Goal: Task Accomplishment & Management: Manage account settings

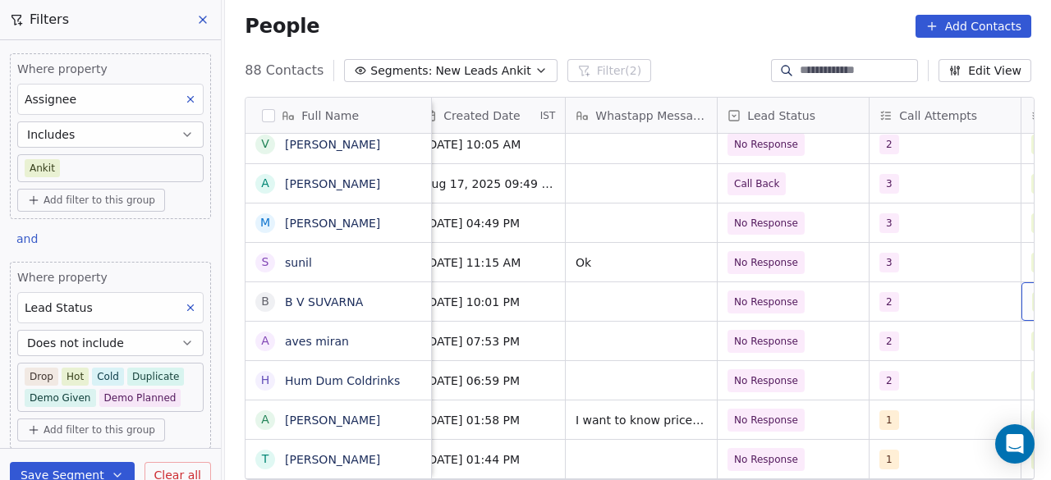
scroll to position [0, 1011]
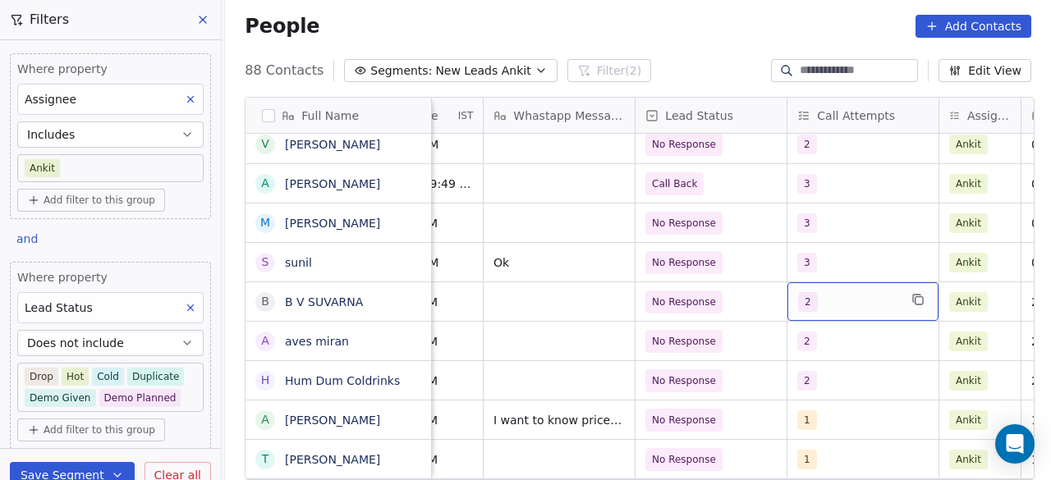
click at [873, 306] on div "2" at bounding box center [848, 302] width 100 height 20
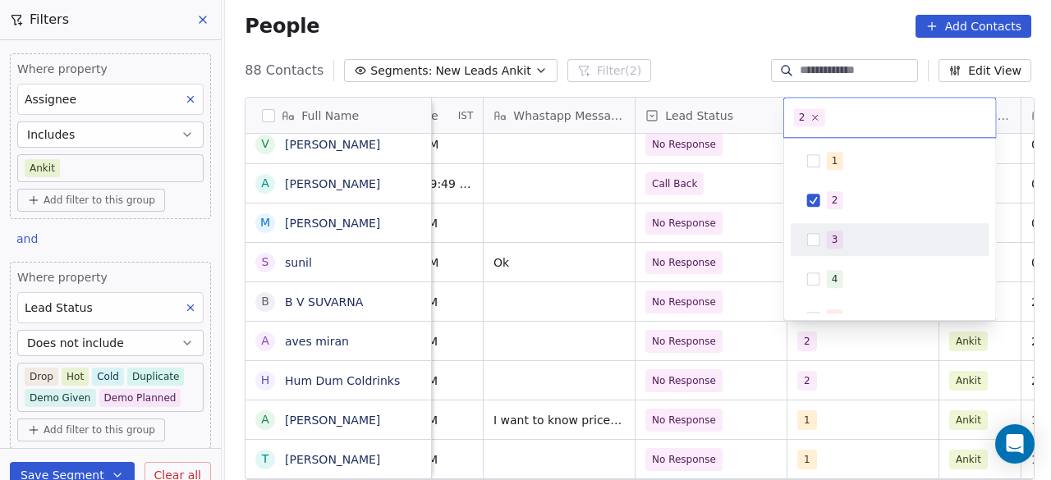
click at [859, 246] on div "3" at bounding box center [900, 240] width 146 height 18
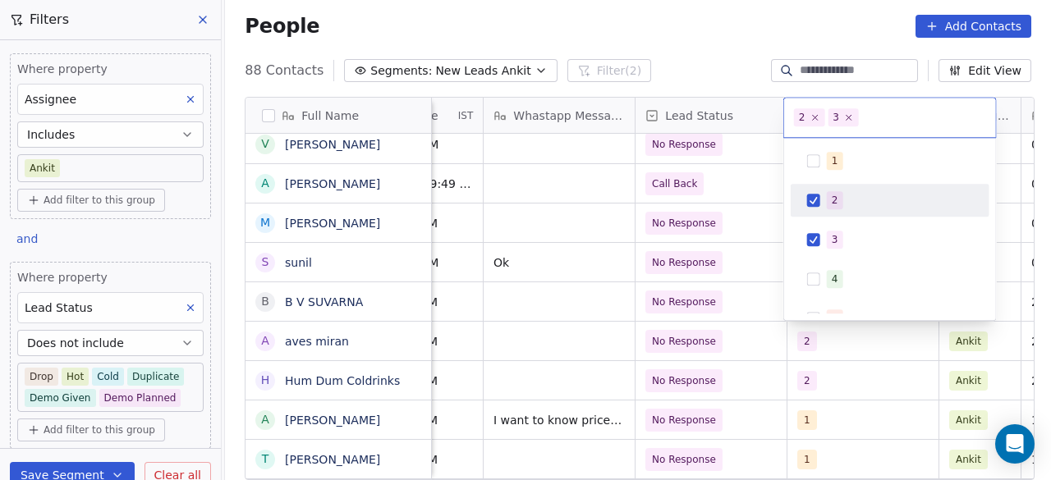
click at [846, 205] on div "2" at bounding box center [900, 200] width 146 height 18
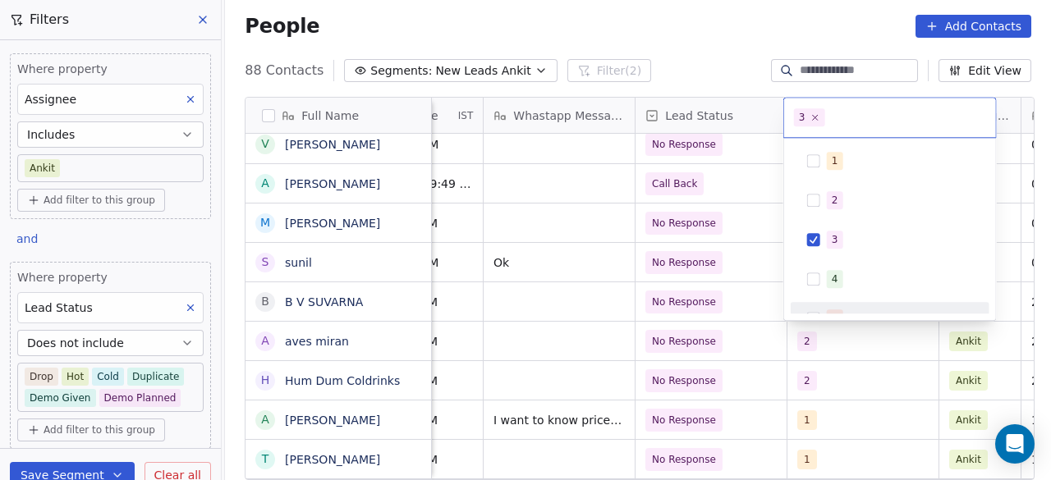
click at [824, 342] on html "On2Cook India Pvt. Ltd. Contacts People Marketing Workflows Campaigns Sales Pip…" at bounding box center [525, 240] width 1051 height 480
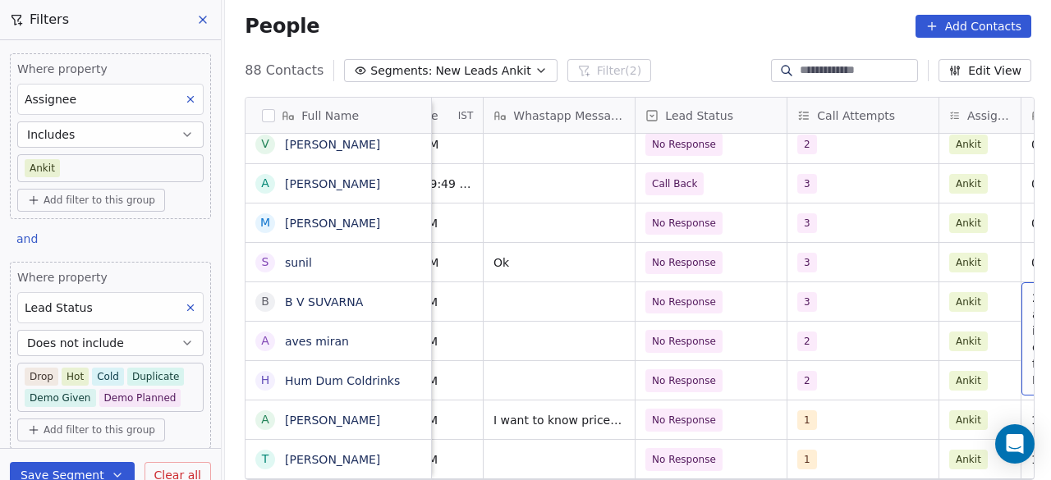
scroll to position [0, 1252]
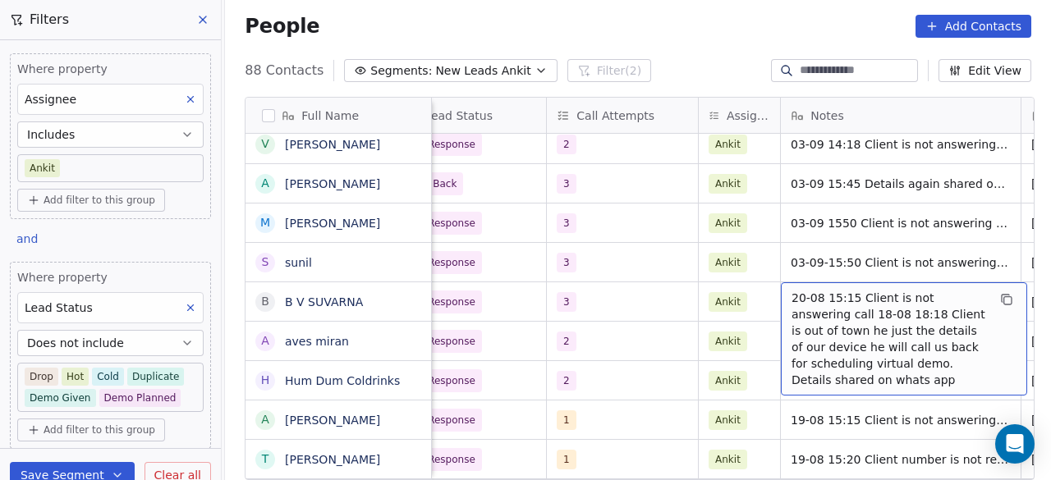
click at [791, 294] on span "20-08 15:15 Client is not answering call 18-08 18:18 Client is out of town he j…" at bounding box center [888, 339] width 195 height 99
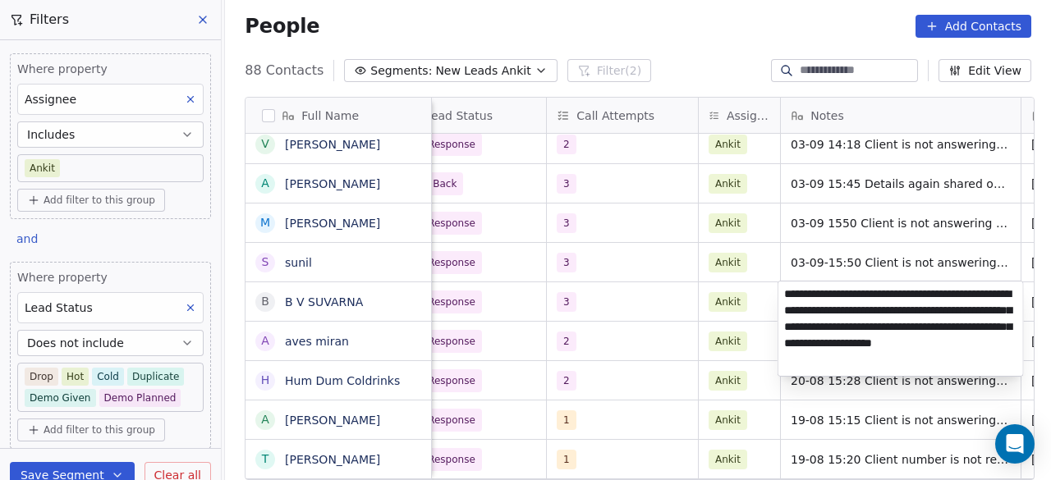
click at [786, 294] on textarea "**********" at bounding box center [900, 329] width 245 height 94
click at [829, 295] on textarea "**********" at bounding box center [900, 326] width 245 height 89
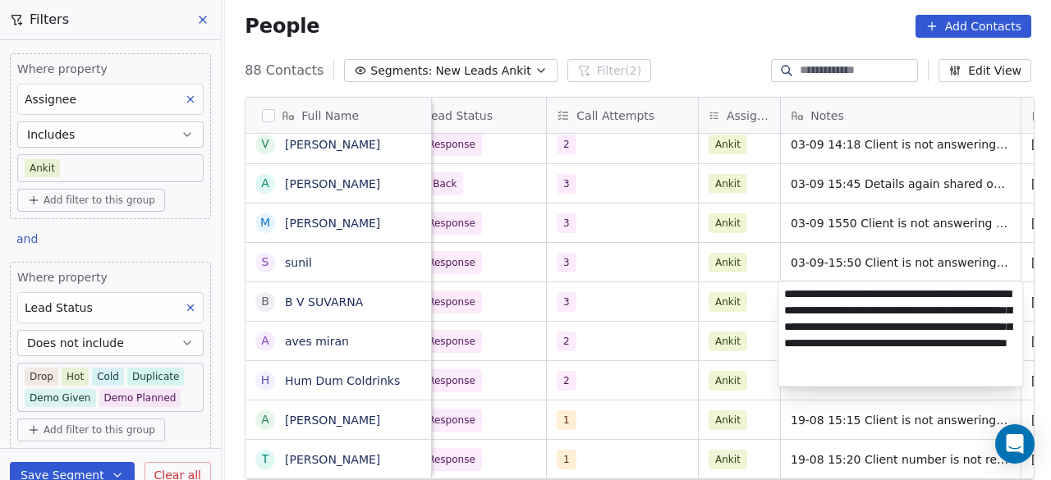
type textarea "**********"
click at [633, 341] on html "On2Cook India Pvt. Ltd. Contacts People Marketing Workflows Campaigns Sales Pip…" at bounding box center [525, 240] width 1051 height 480
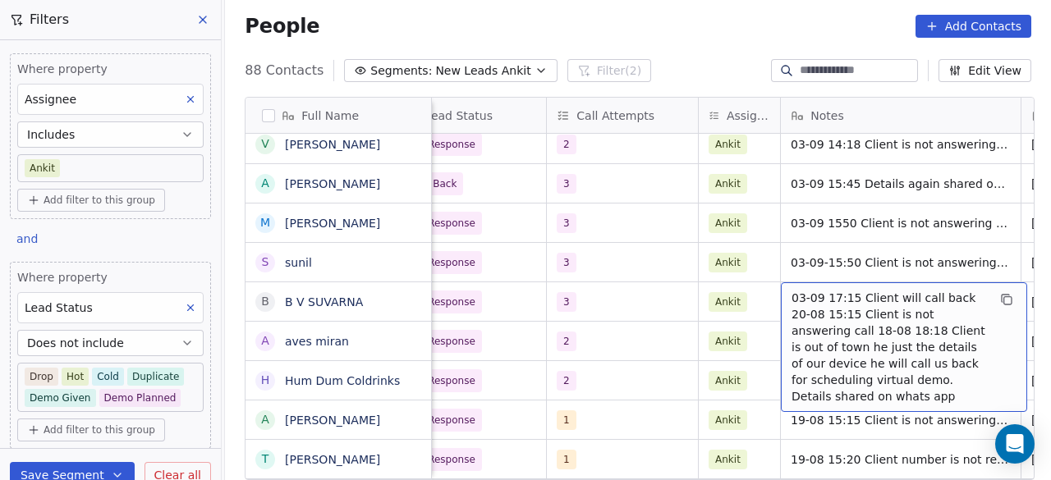
scroll to position [0, 1404]
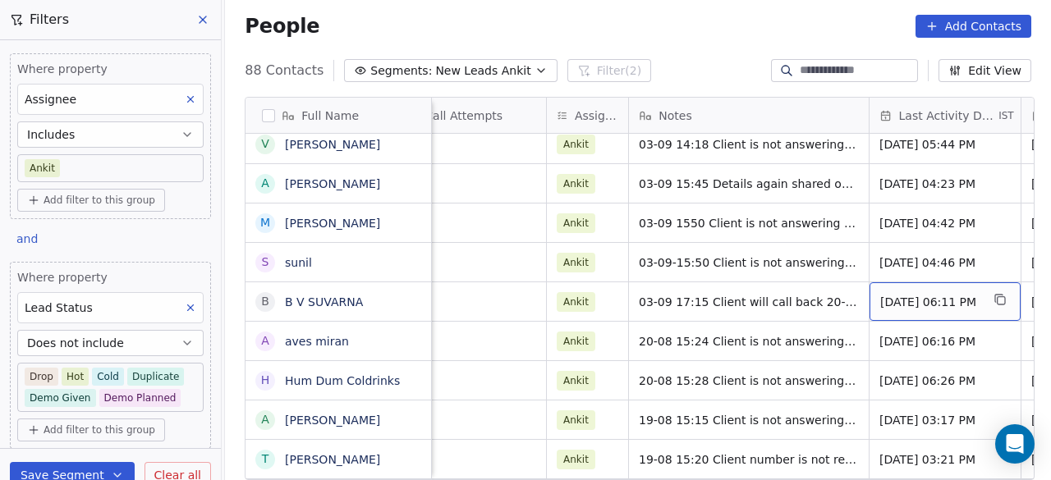
click at [910, 295] on span "[DATE] 06:11 PM" at bounding box center [930, 302] width 100 height 16
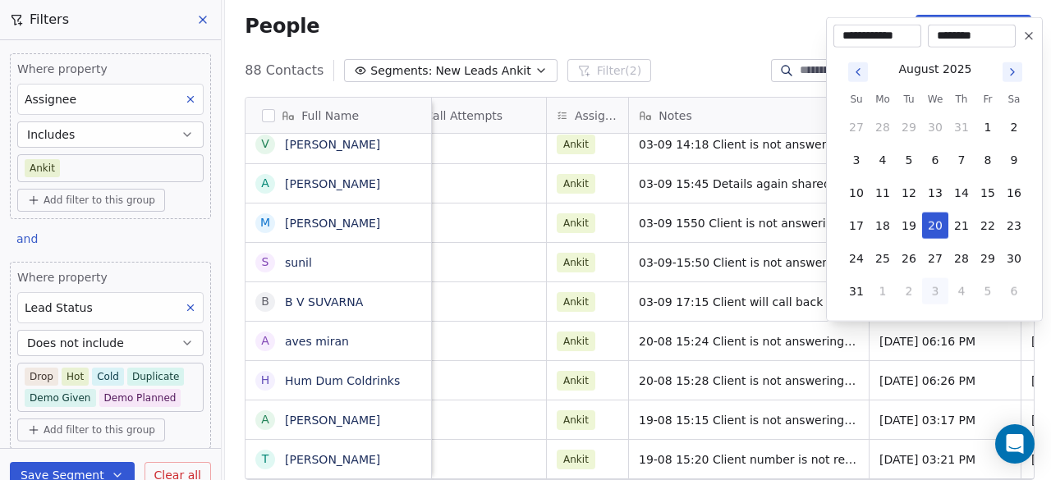
click at [1011, 73] on icon "Go to next month" at bounding box center [1012, 72] width 3 height 7
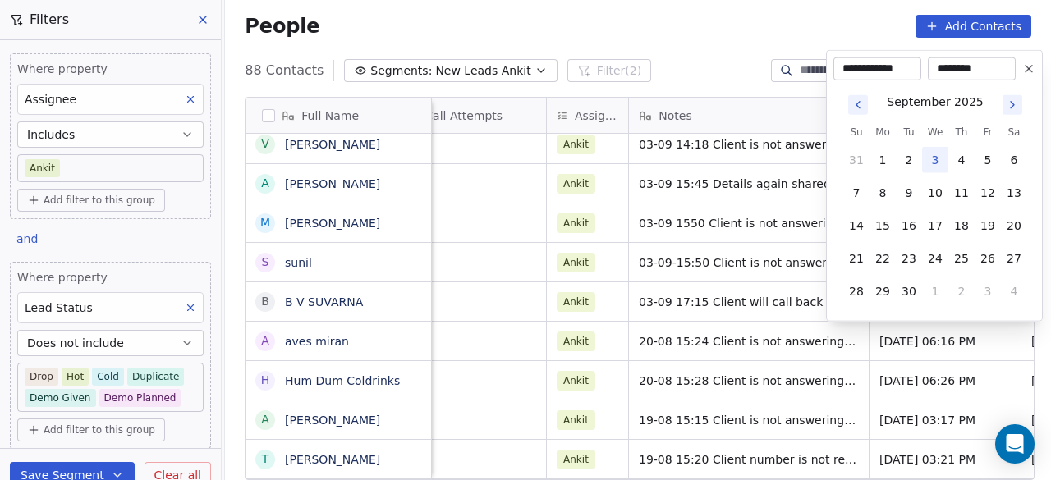
click at [937, 154] on button "3" at bounding box center [935, 160] width 26 height 26
type input "**********"
click at [778, 104] on html "On2Cook India Pvt. Ltd. Contacts People Marketing Workflows Campaigns Sales Pip…" at bounding box center [525, 240] width 1051 height 480
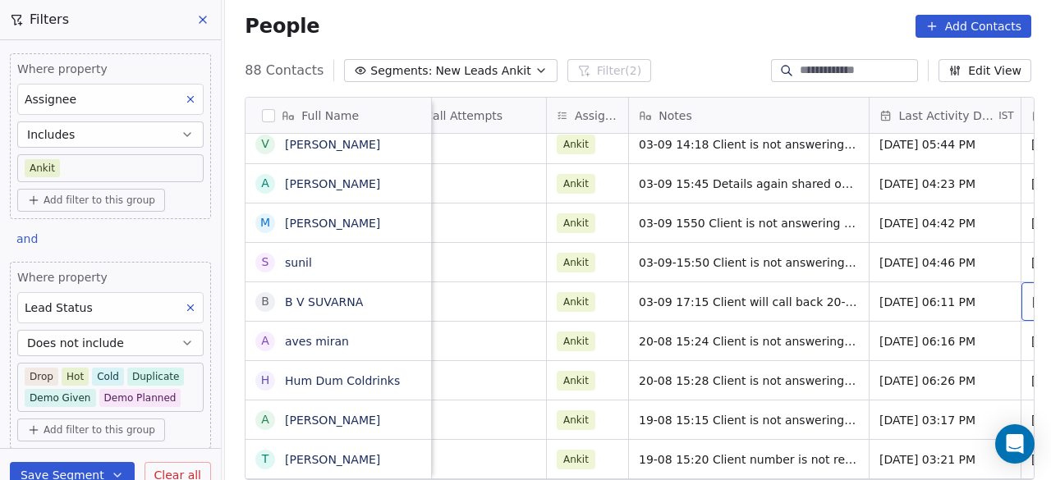
scroll to position [0, 1556]
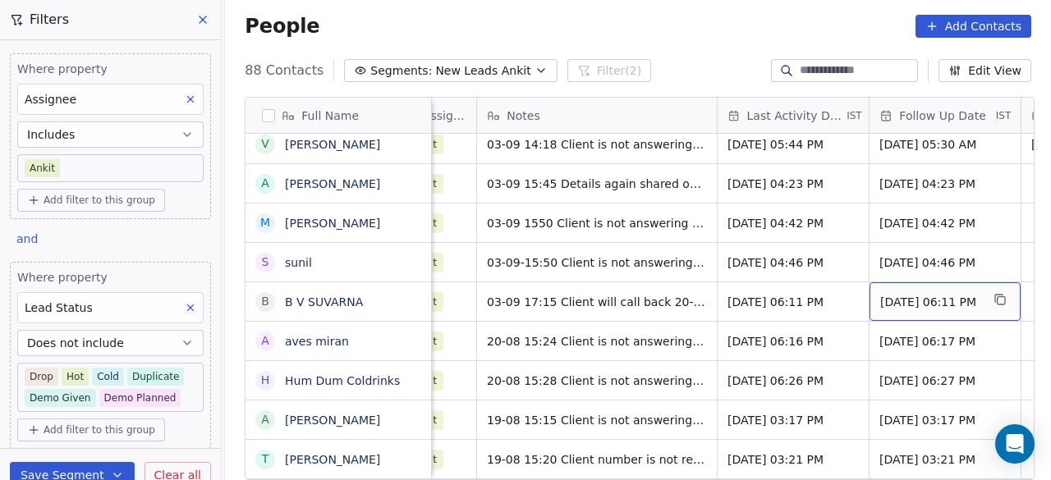
click at [935, 301] on span "[DATE] 06:11 PM" at bounding box center [930, 302] width 100 height 16
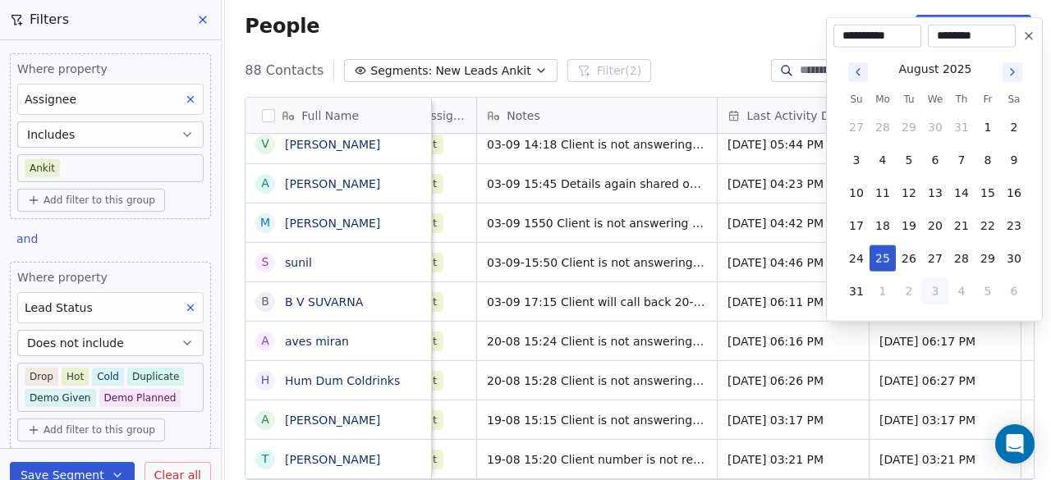
click at [1006, 75] on icon "Go to next month" at bounding box center [1012, 72] width 13 height 13
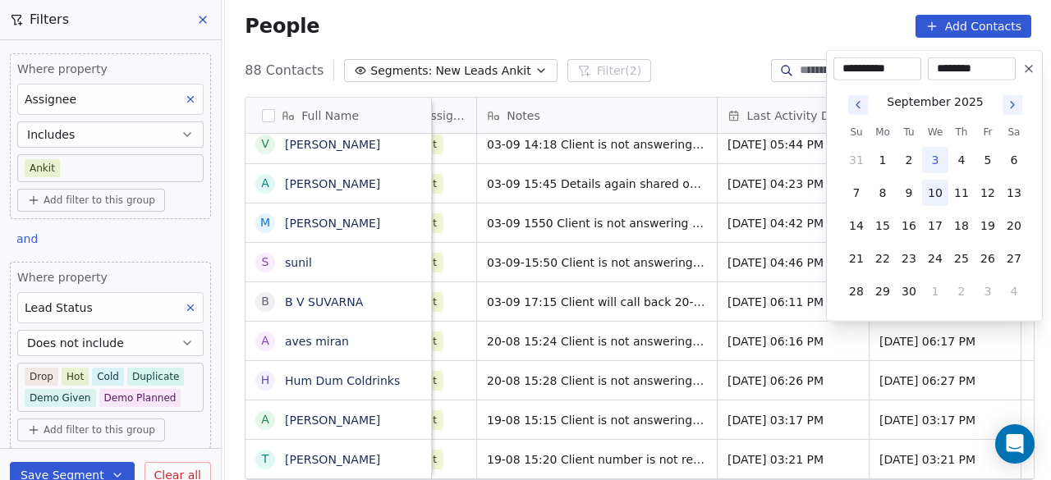
click at [937, 188] on button "10" at bounding box center [935, 193] width 26 height 26
type input "**********"
click at [910, 381] on html "On2Cook India Pvt. Ltd. Contacts People Marketing Workflows Campaigns Sales Pip…" at bounding box center [525, 240] width 1051 height 480
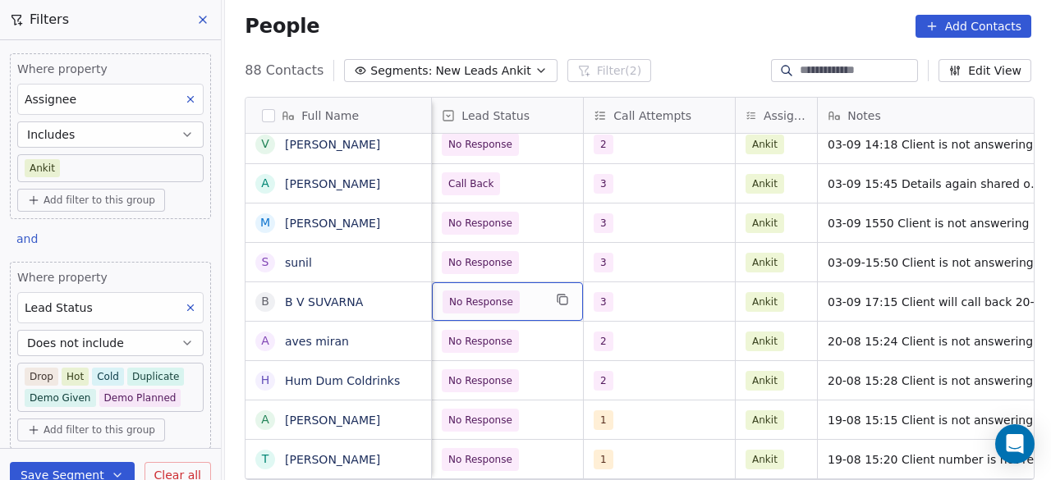
scroll to position [0, 1063]
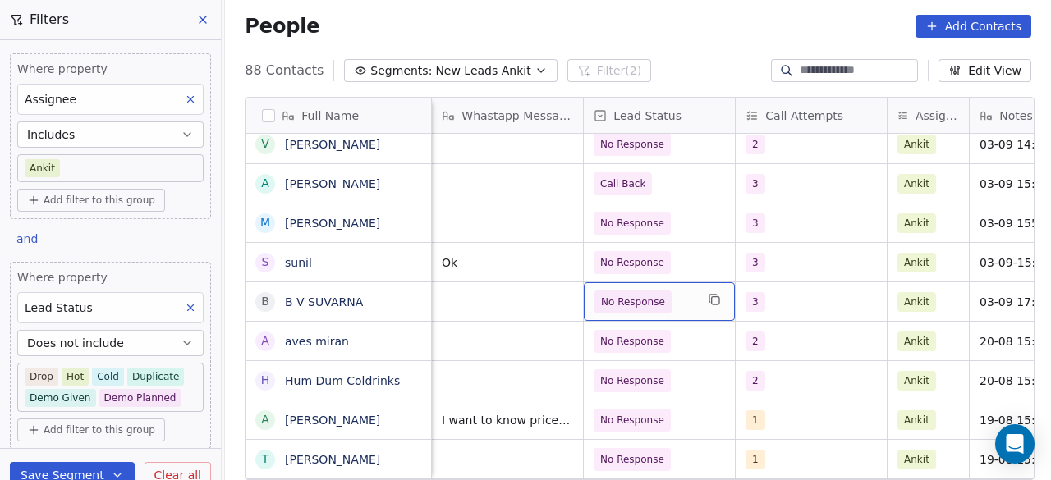
click at [676, 302] on span "No Response" at bounding box center [644, 302] width 100 height 23
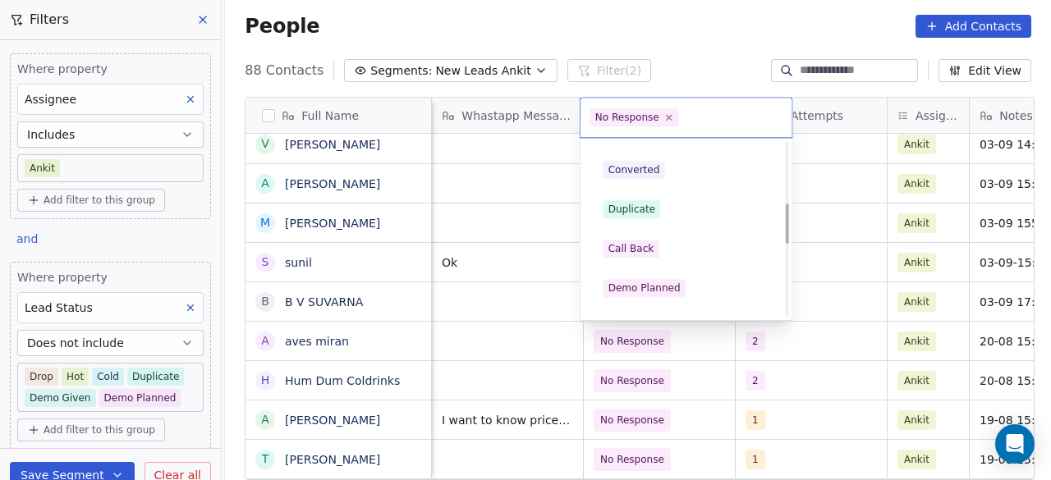
scroll to position [349, 0]
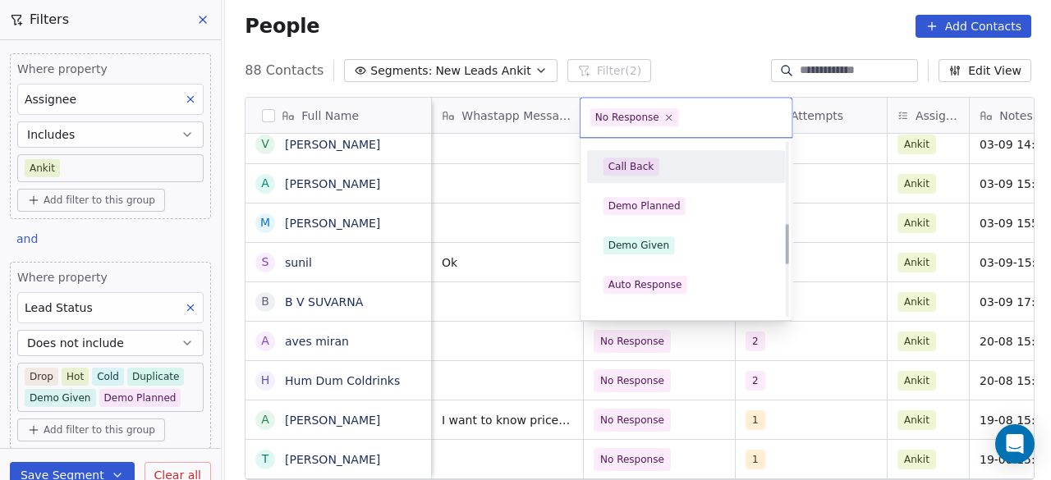
click at [667, 159] on div "Call Back" at bounding box center [686, 167] width 166 height 18
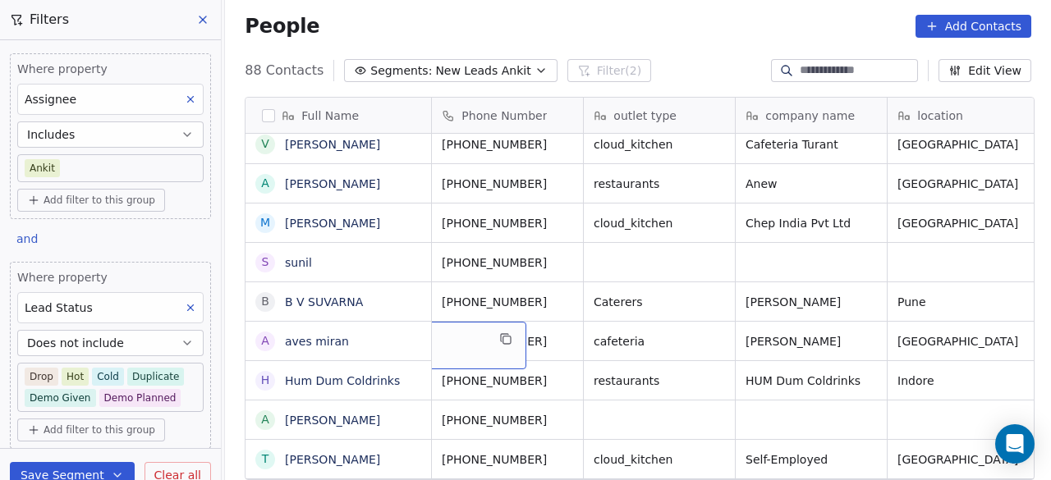
scroll to position [0, 0]
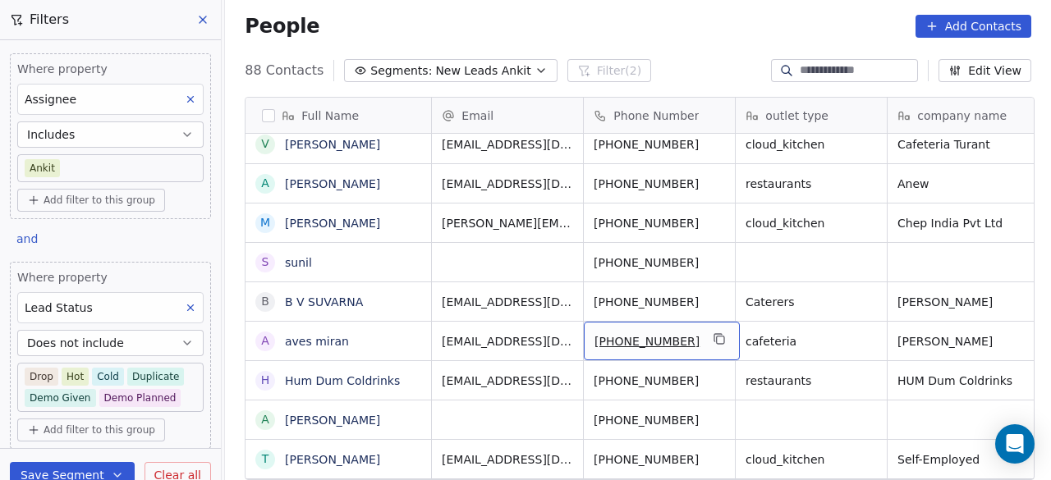
click at [699, 332] on div "[PHONE_NUMBER]" at bounding box center [662, 341] width 156 height 39
click at [713, 335] on icon "grid" at bounding box center [719, 338] width 13 height 13
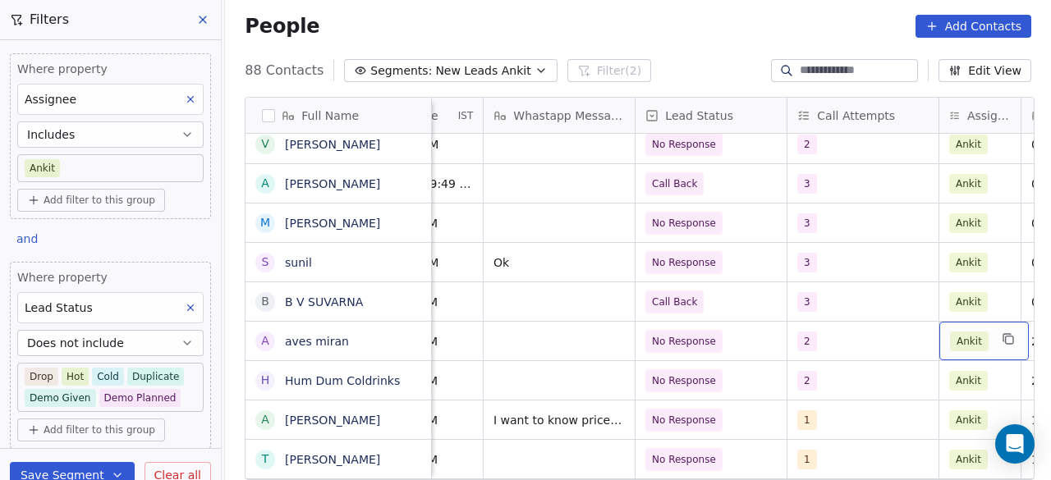
scroll to position [0, 1252]
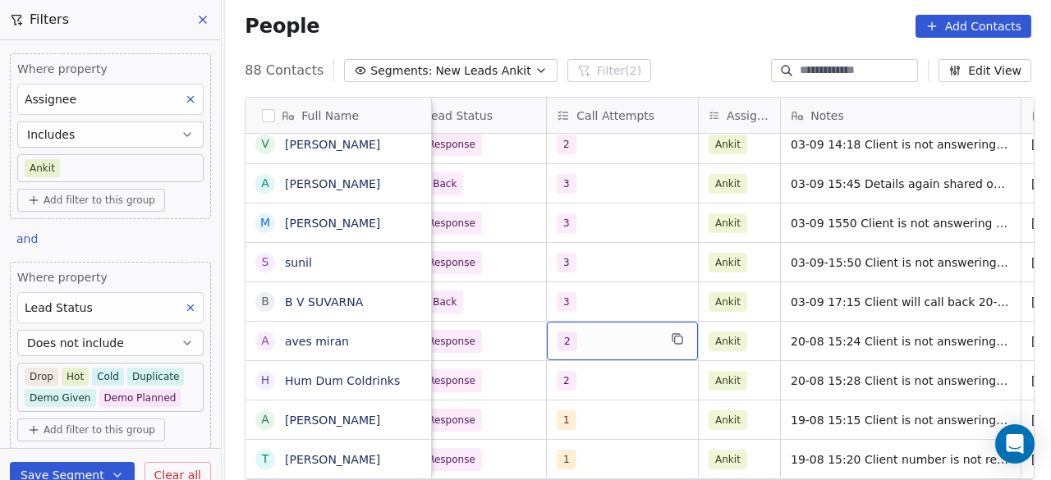
click at [612, 336] on div "2" at bounding box center [607, 342] width 100 height 20
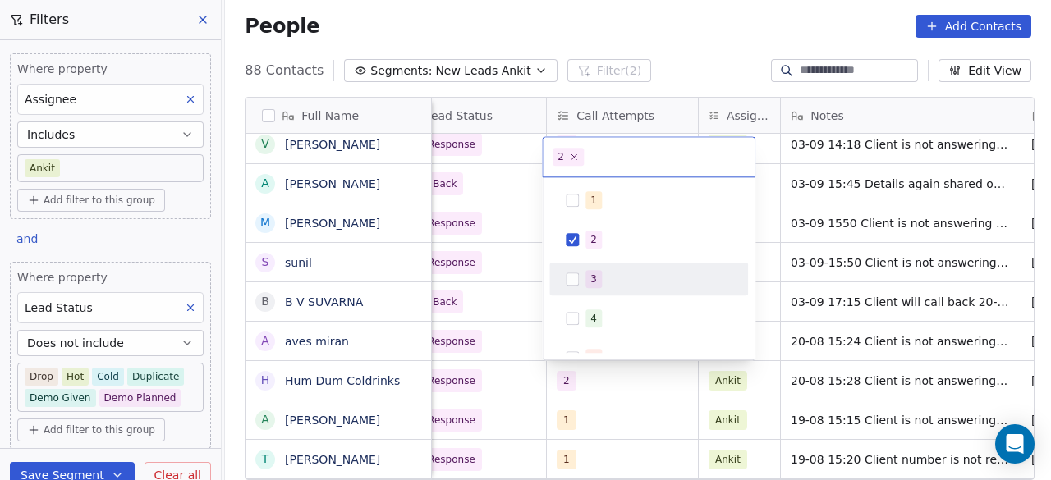
click at [603, 268] on div "3" at bounding box center [649, 279] width 186 height 26
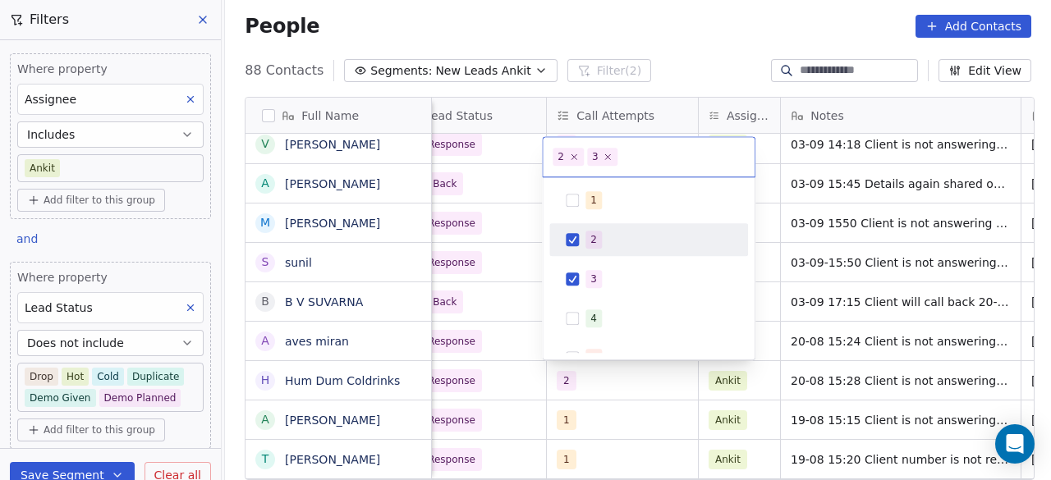
click at [605, 236] on div "2" at bounding box center [658, 240] width 146 height 18
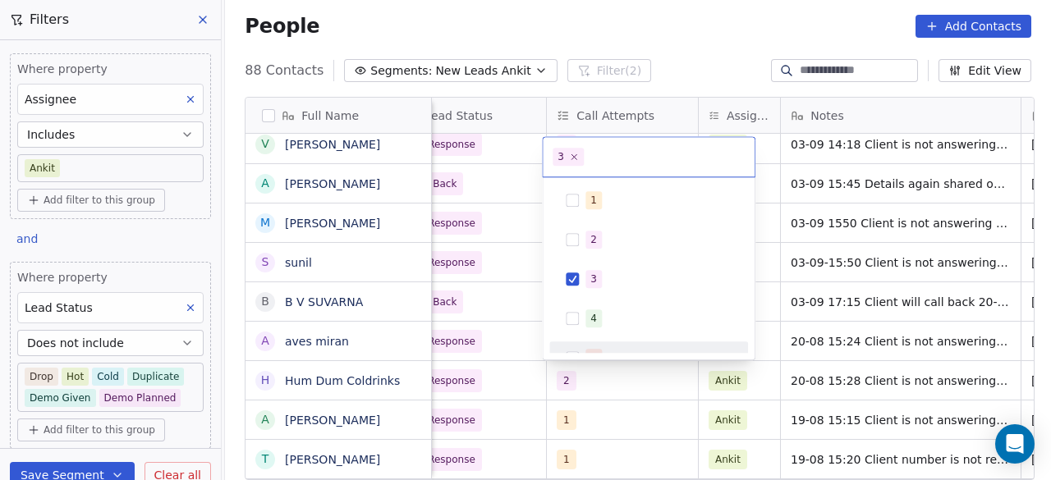
click at [731, 383] on html "On2Cook India Pvt. Ltd. Contacts People Marketing Workflows Campaigns Sales Pip…" at bounding box center [525, 240] width 1051 height 480
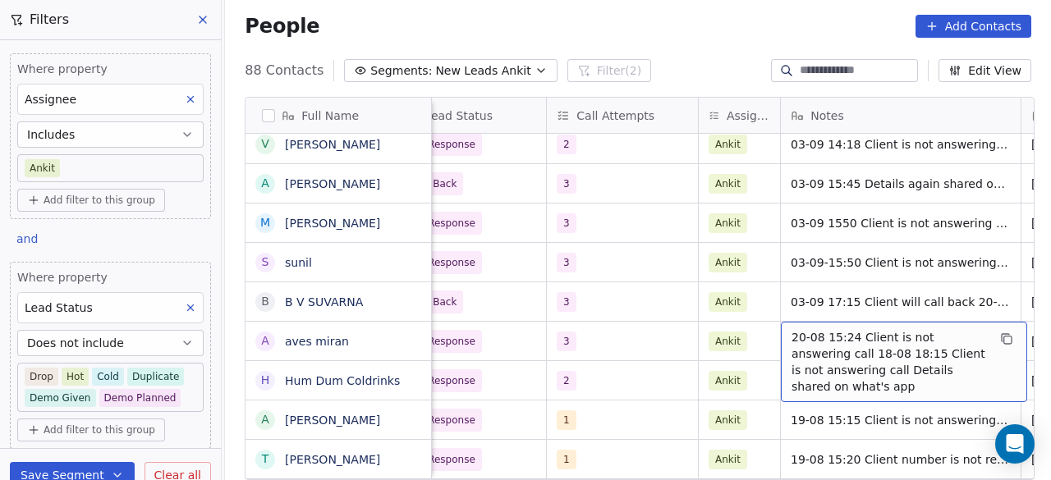
click at [791, 334] on span "20-08 15:24 Client is not answering call 18-08 18:15 Client is not answering ca…" at bounding box center [888, 362] width 195 height 66
click at [791, 330] on span "20-08 15:24 Client is not answering call 18-08 18:15 Client is not answering ca…" at bounding box center [888, 362] width 195 height 66
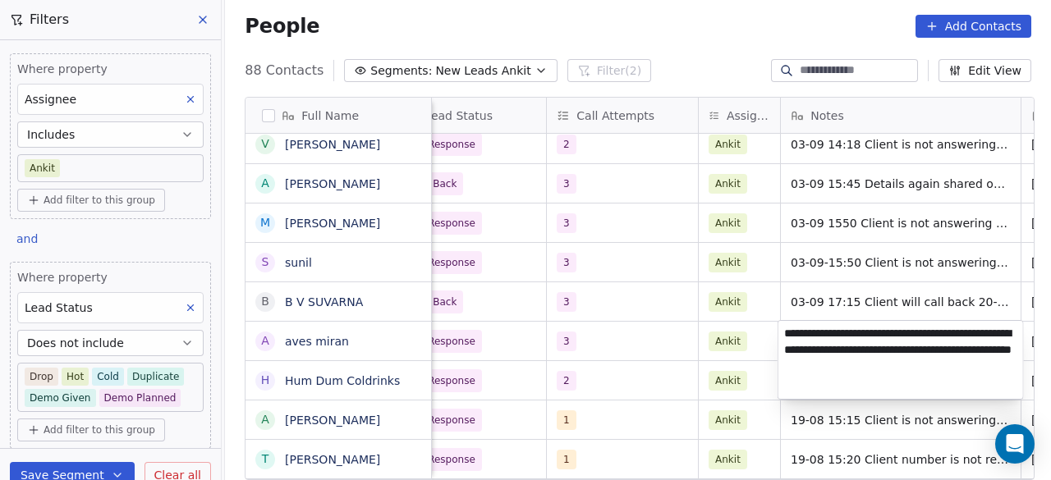
click at [786, 330] on textarea "**********" at bounding box center [900, 360] width 245 height 78
type textarea "**********"
click at [654, 339] on html "On2Cook India Pvt. Ltd. Contacts People Marketing Workflows Campaigns Sales Pip…" at bounding box center [525, 240] width 1051 height 480
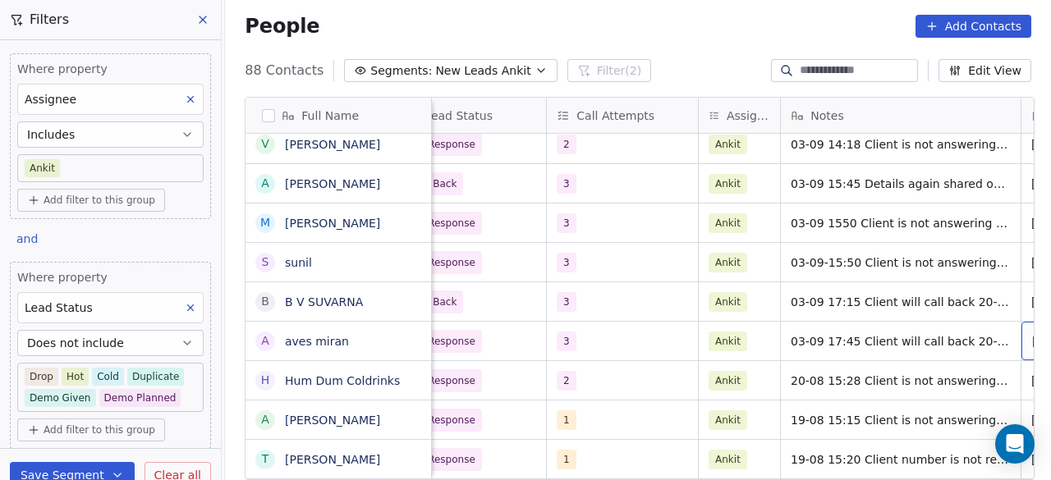
scroll to position [0, 1404]
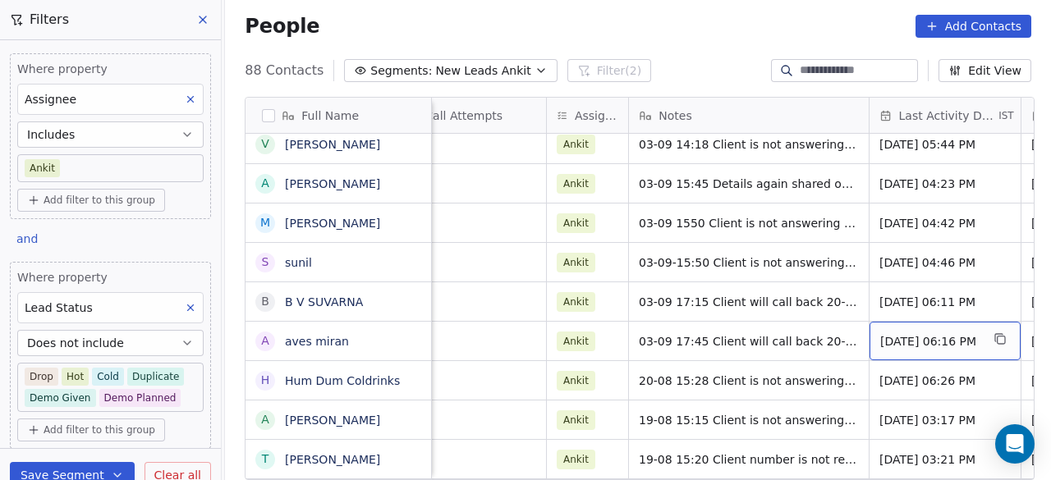
click at [972, 347] on span "[DATE] 06:16 PM" at bounding box center [930, 341] width 100 height 16
click at [972, 346] on span "[DATE] 06:16 PM" at bounding box center [930, 341] width 100 height 16
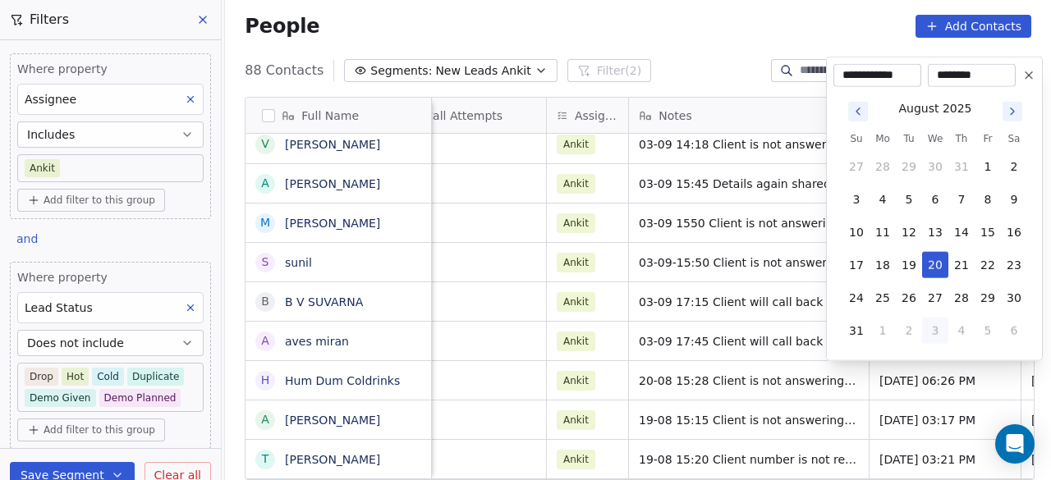
click at [1009, 111] on icon "Go to next month" at bounding box center [1012, 111] width 13 height 13
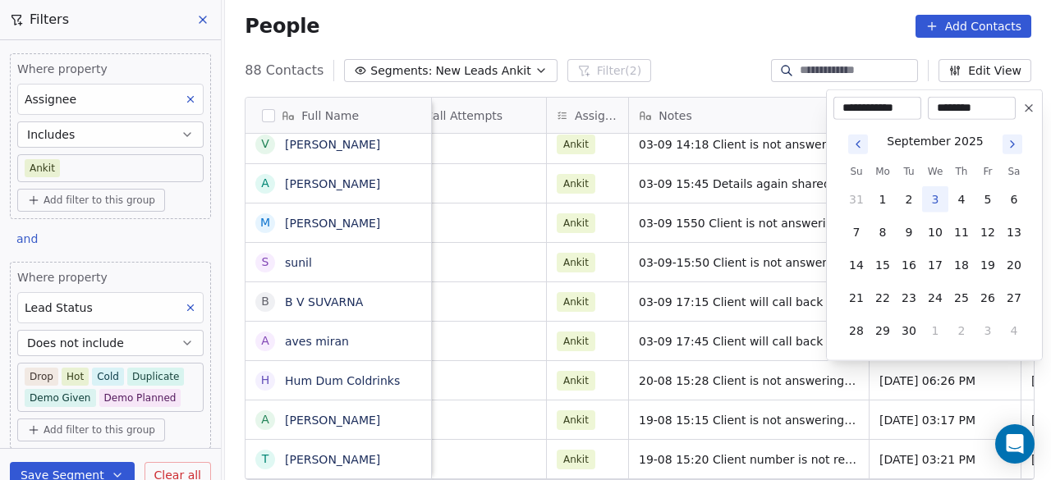
click at [941, 195] on button "3" at bounding box center [935, 199] width 26 height 26
type input "**********"
click at [767, 345] on html "On2Cook India Pvt. Ltd. Contacts People Marketing Workflows Campaigns Sales Pip…" at bounding box center [525, 240] width 1051 height 480
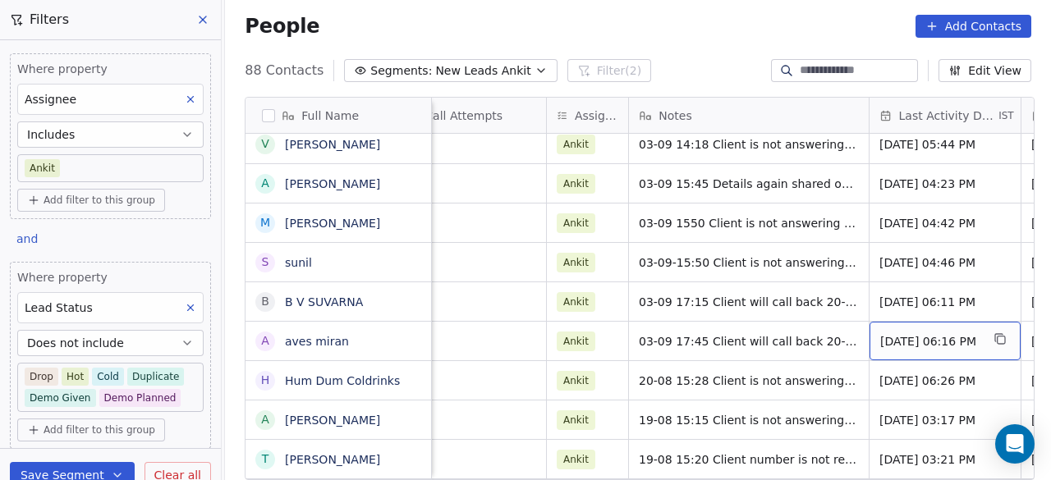
scroll to position [0, 1556]
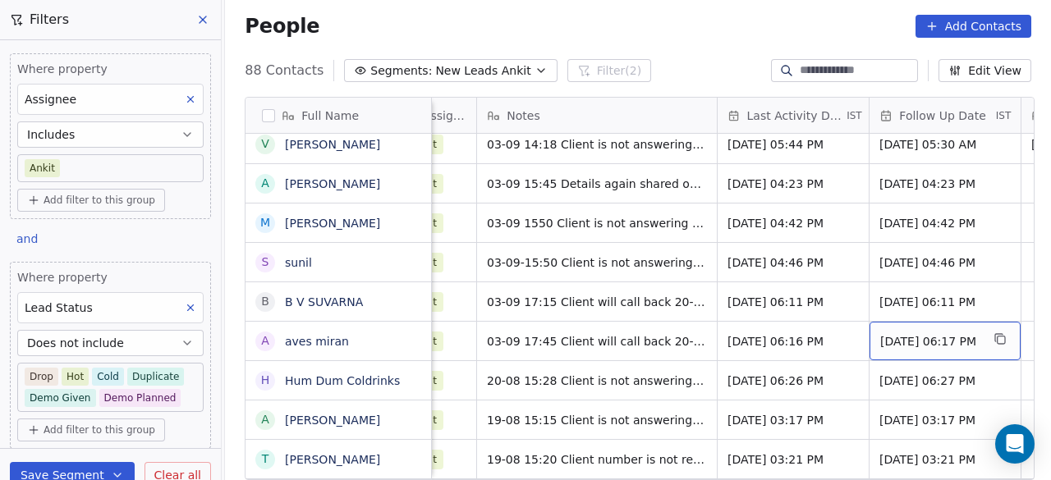
click at [932, 337] on span "[DATE] 06:17 PM" at bounding box center [930, 341] width 100 height 16
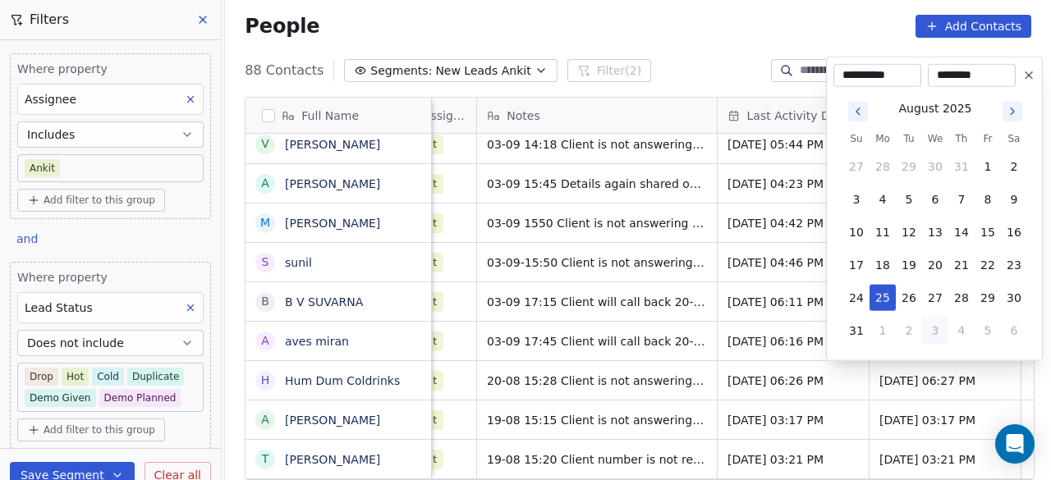
click at [1011, 113] on icon "Go to next month" at bounding box center [1012, 111] width 3 height 7
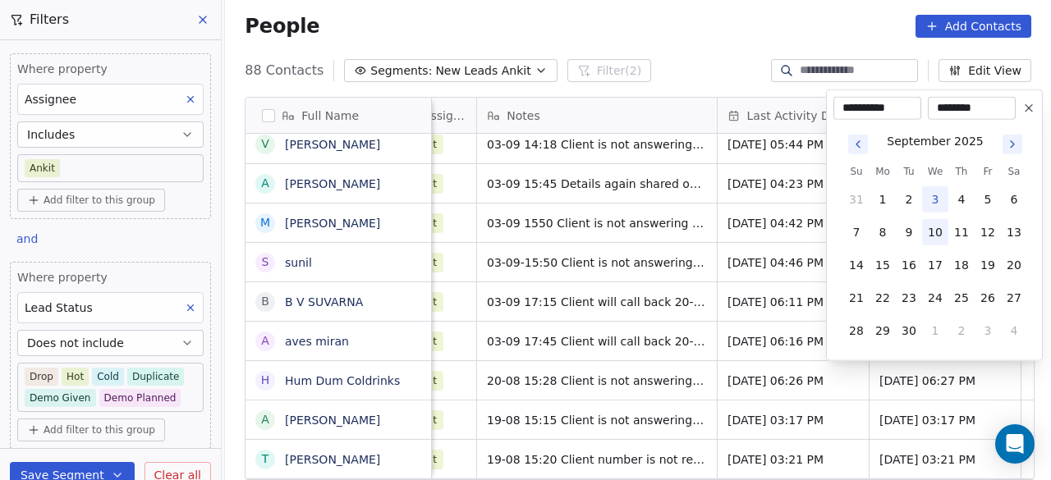
click at [931, 240] on button "10" at bounding box center [935, 232] width 26 height 26
type input "**********"
click at [798, 392] on html "On2Cook India Pvt. Ltd. Contacts People Marketing Workflows Campaigns Sales Pip…" at bounding box center [525, 240] width 1051 height 480
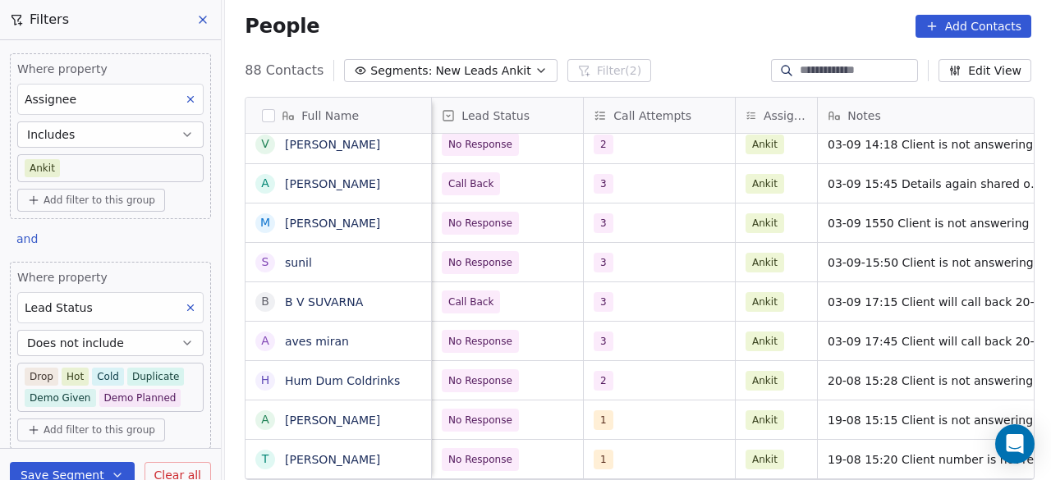
scroll to position [0, 1063]
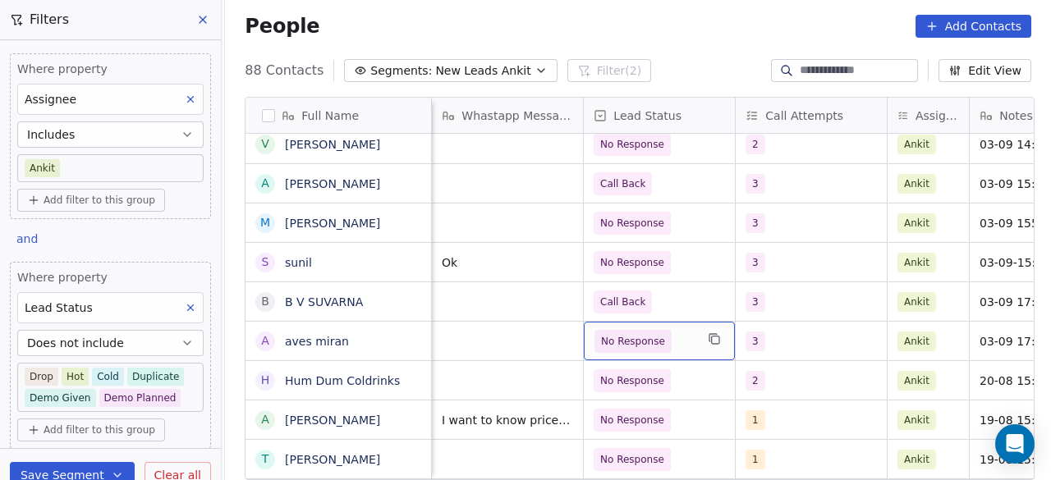
click at [667, 337] on span "No Response" at bounding box center [644, 341] width 100 height 23
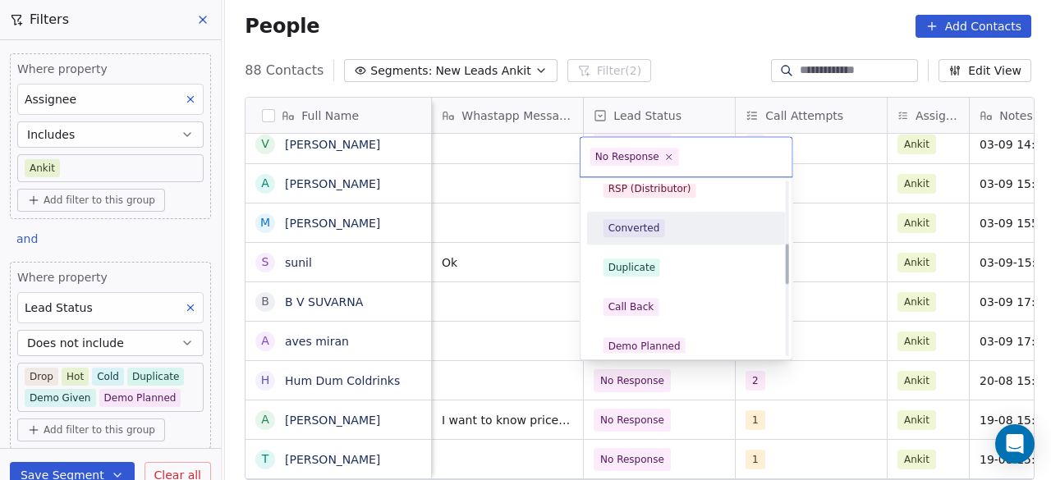
scroll to position [267, 0]
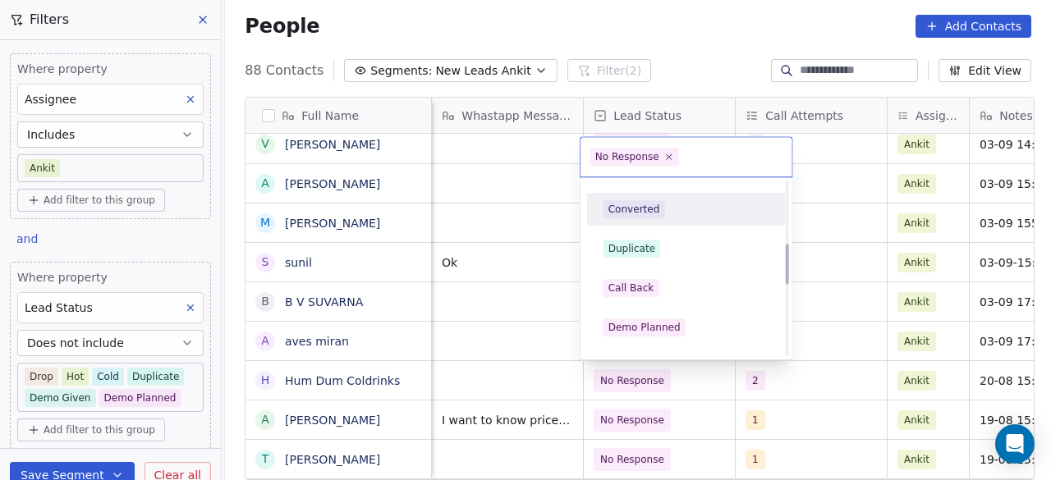
click at [629, 283] on div "Call Back" at bounding box center [631, 288] width 46 height 15
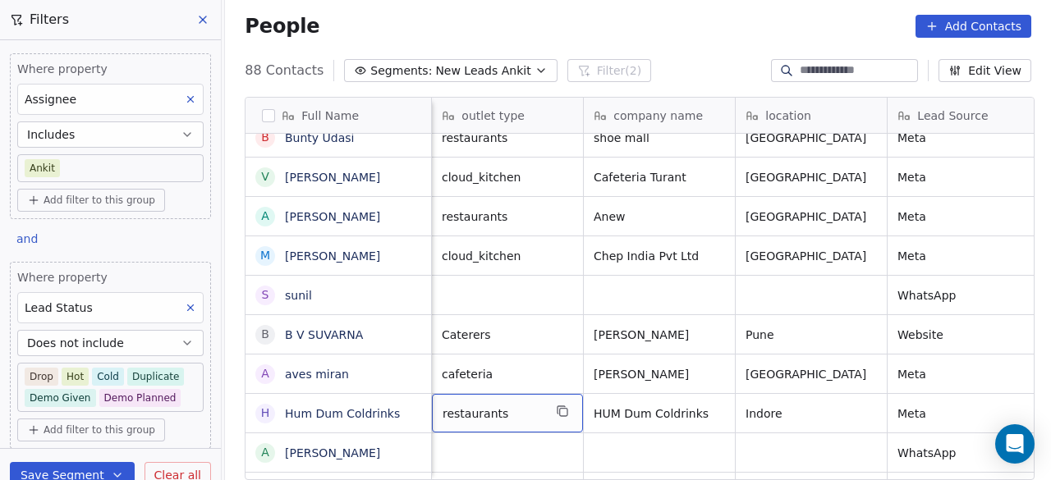
scroll to position [0, 152]
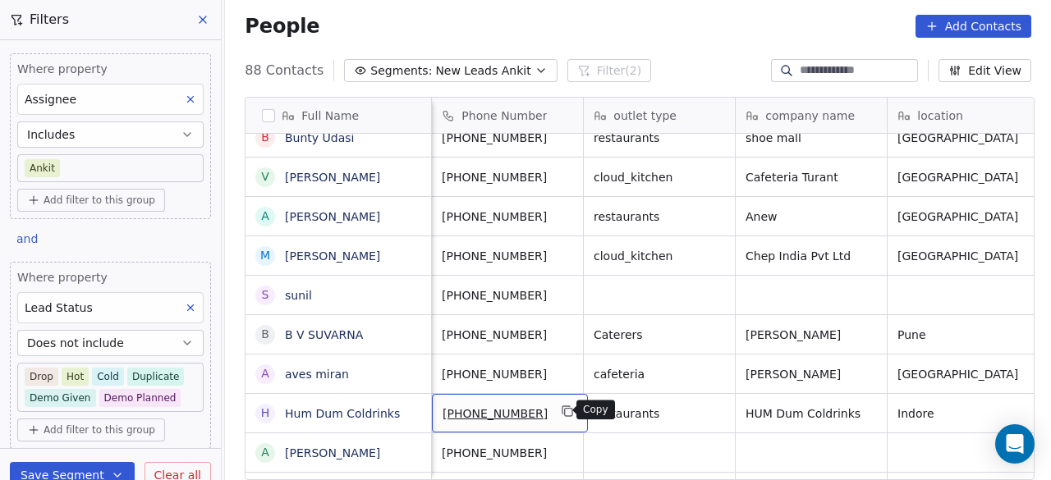
click at [561, 411] on icon "grid" at bounding box center [567, 411] width 13 height 13
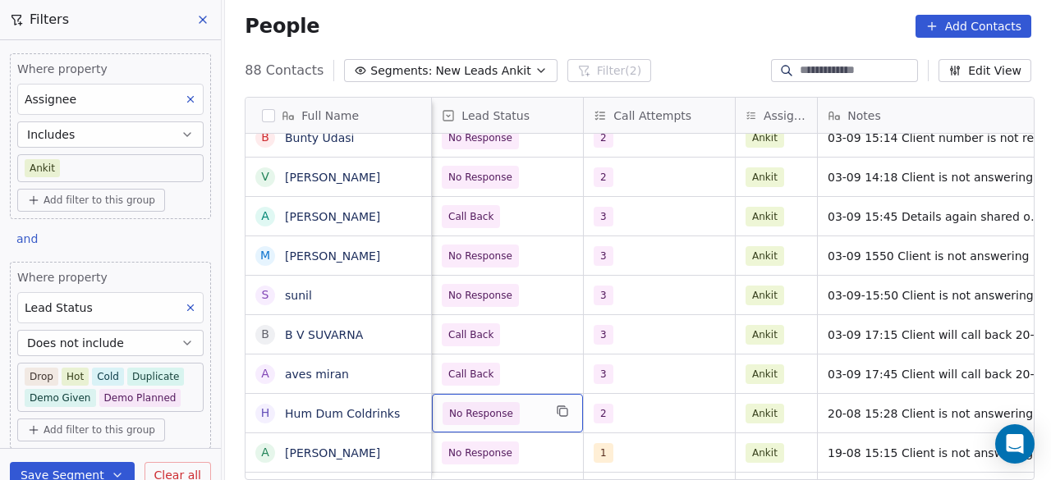
scroll to position [0, 1063]
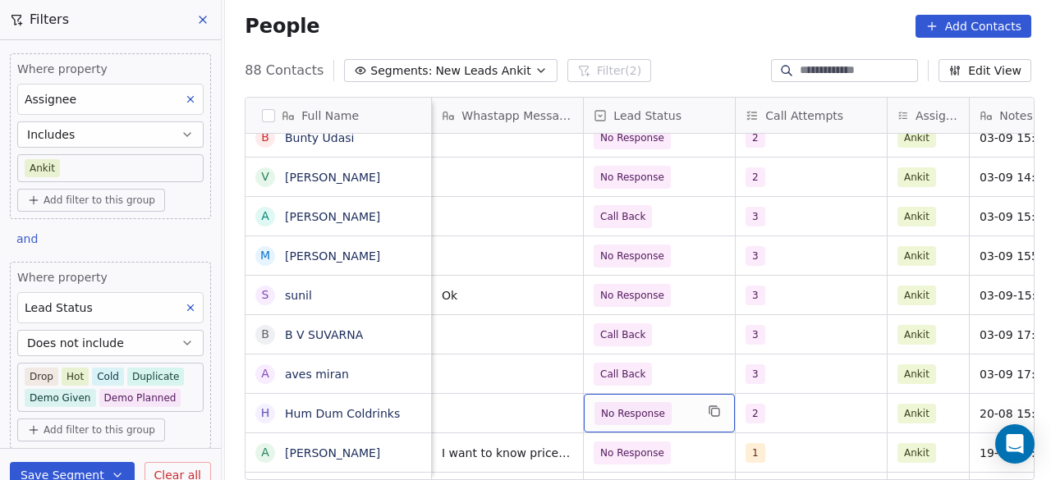
click at [667, 416] on span "No Response" at bounding box center [644, 413] width 100 height 23
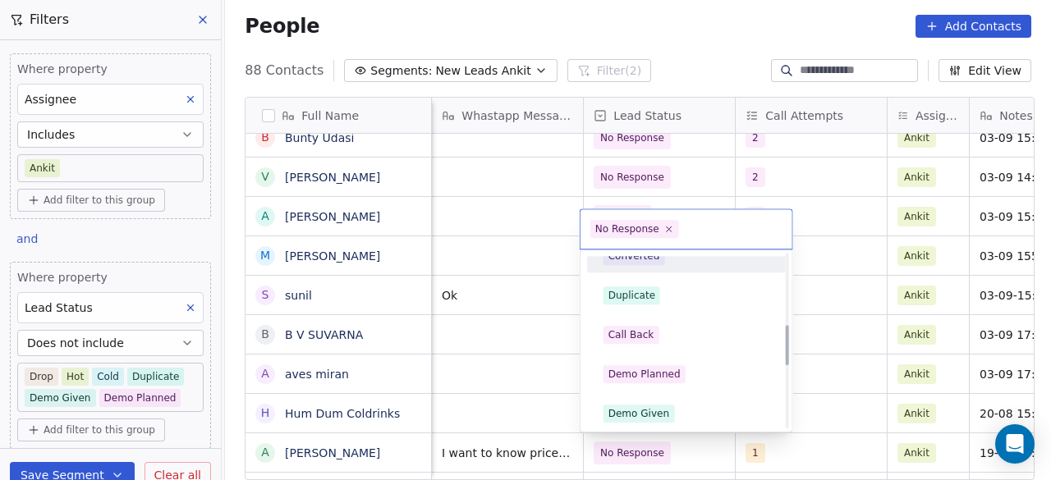
scroll to position [328, 0]
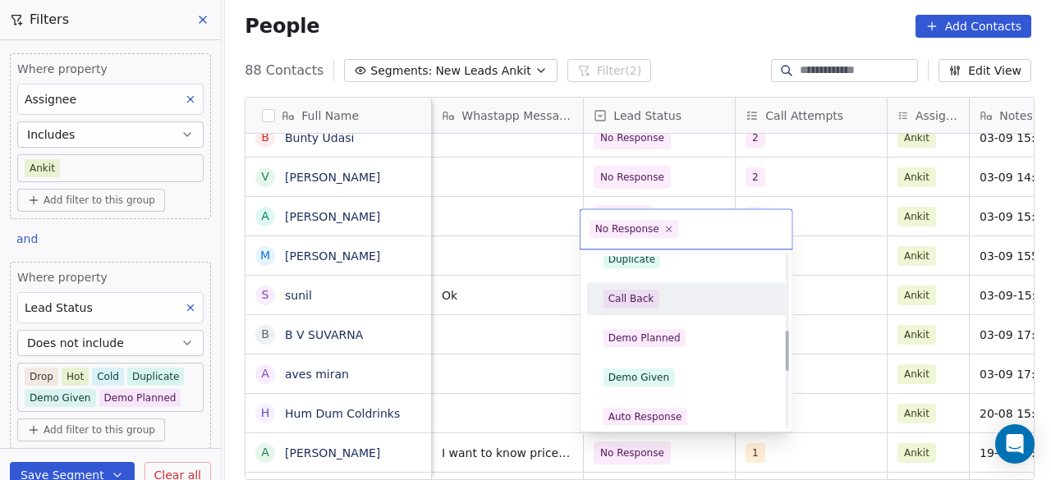
click at [662, 288] on div "Call Back" at bounding box center [687, 299] width 186 height 26
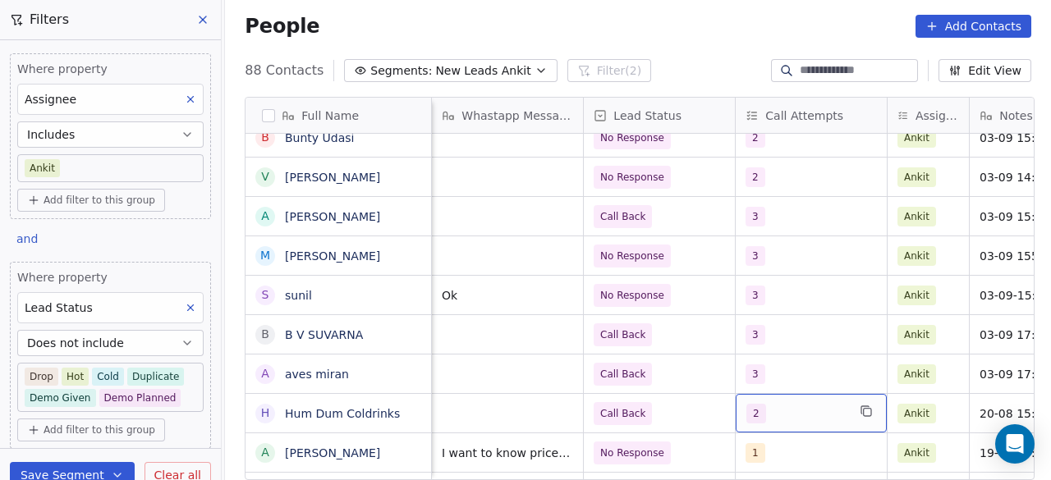
click at [790, 420] on div "2" at bounding box center [796, 414] width 100 height 20
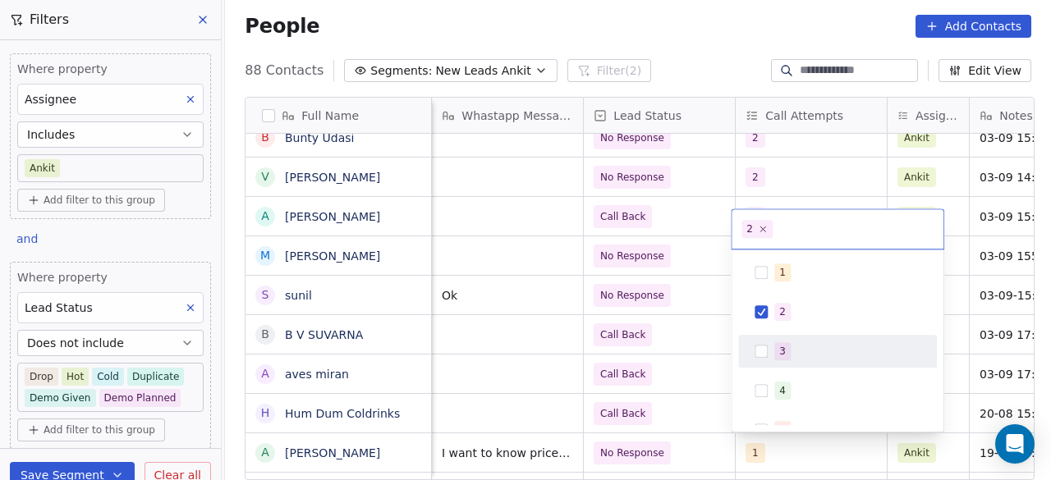
click at [785, 338] on div "3" at bounding box center [838, 351] width 186 height 26
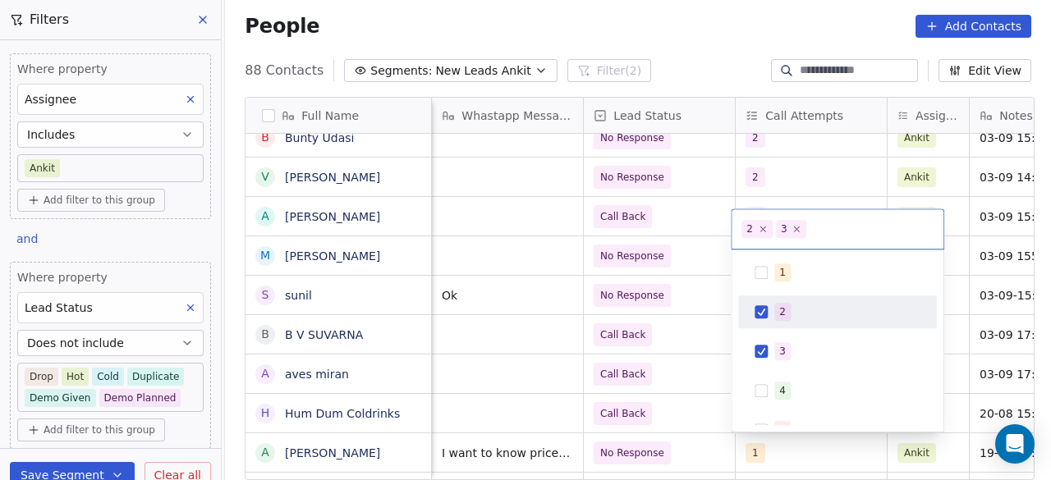
click at [791, 303] on div "2" at bounding box center [847, 312] width 146 height 18
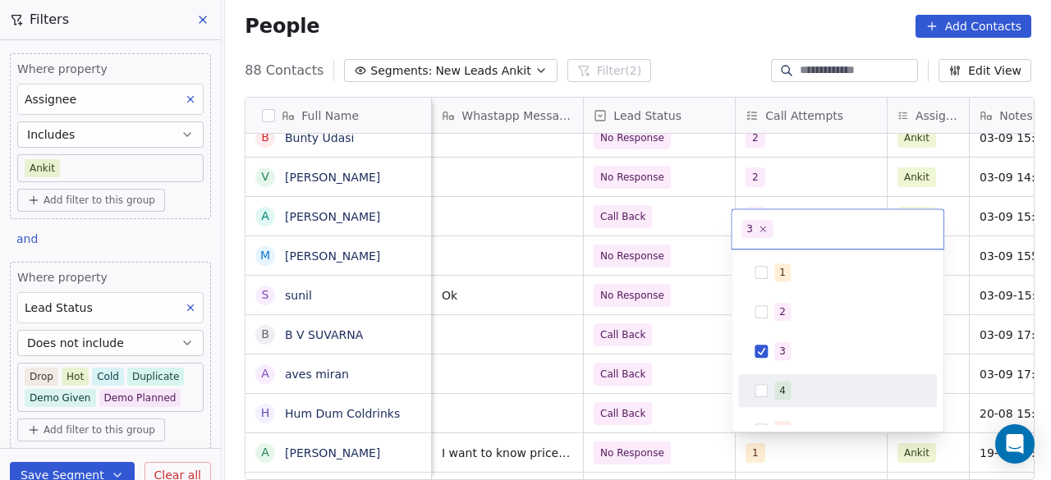
click at [697, 378] on html "On2Cook India Pvt. Ltd. Contacts People Marketing Workflows Campaigns Sales Pip…" at bounding box center [525, 240] width 1051 height 480
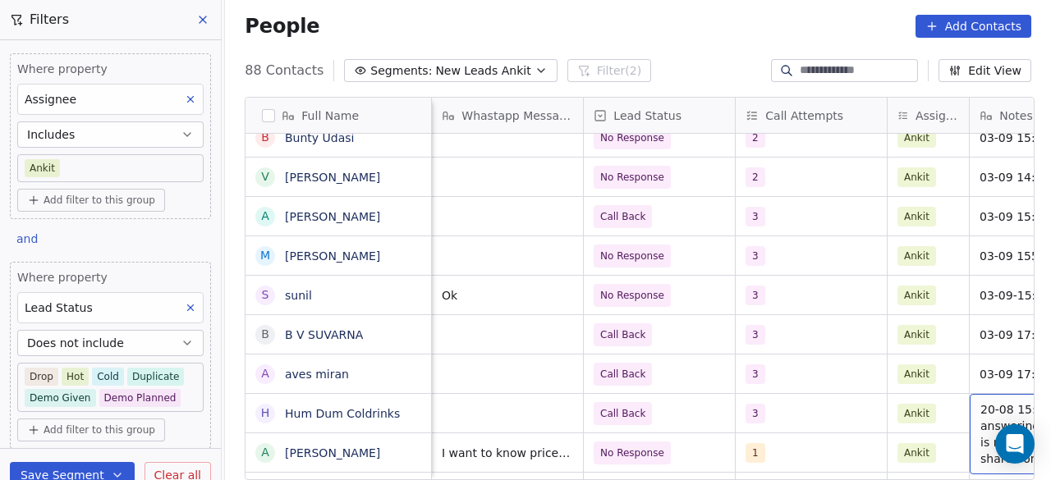
scroll to position [0, 1252]
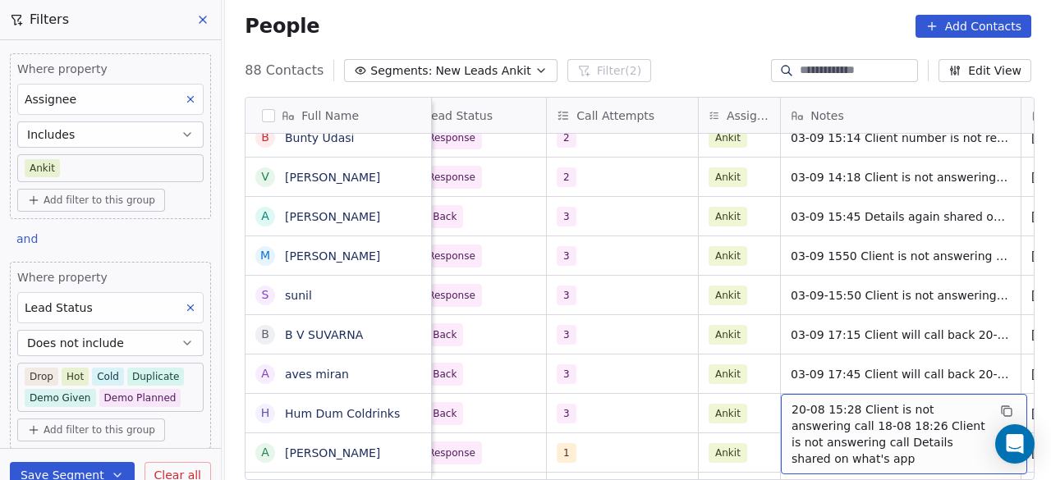
click at [791, 410] on span "20-08 15:28 Client is not answering call 18-08 18:26 Client is not answering ca…" at bounding box center [888, 434] width 195 height 66
click at [791, 406] on span "20-08 15:28 Client is not answering call 18-08 18:26 Client is not answering ca…" at bounding box center [888, 434] width 195 height 66
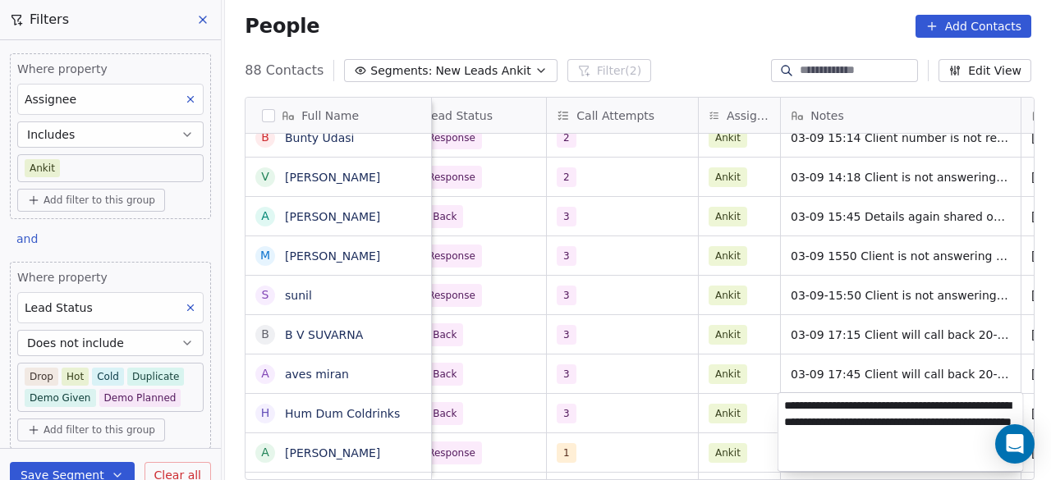
click at [787, 406] on textarea "**********" at bounding box center [900, 432] width 245 height 78
click at [785, 406] on textarea "**********" at bounding box center [900, 432] width 245 height 78
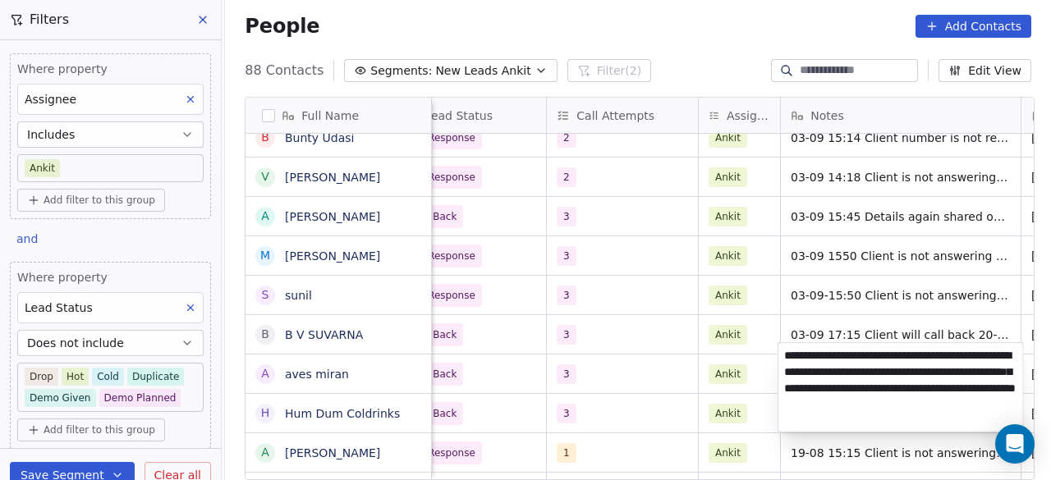
click at [803, 374] on textarea "**********" at bounding box center [900, 387] width 245 height 89
type textarea "**********"
click at [611, 378] on html "On2Cook India Pvt. Ltd. Contacts People Marketing Workflows Campaigns Sales Pip…" at bounding box center [525, 240] width 1051 height 480
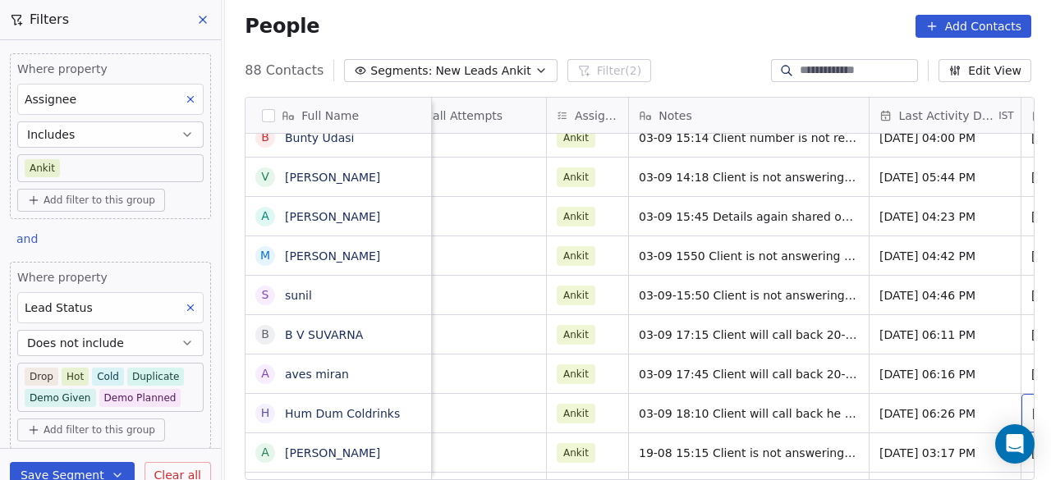
scroll to position [0, 1556]
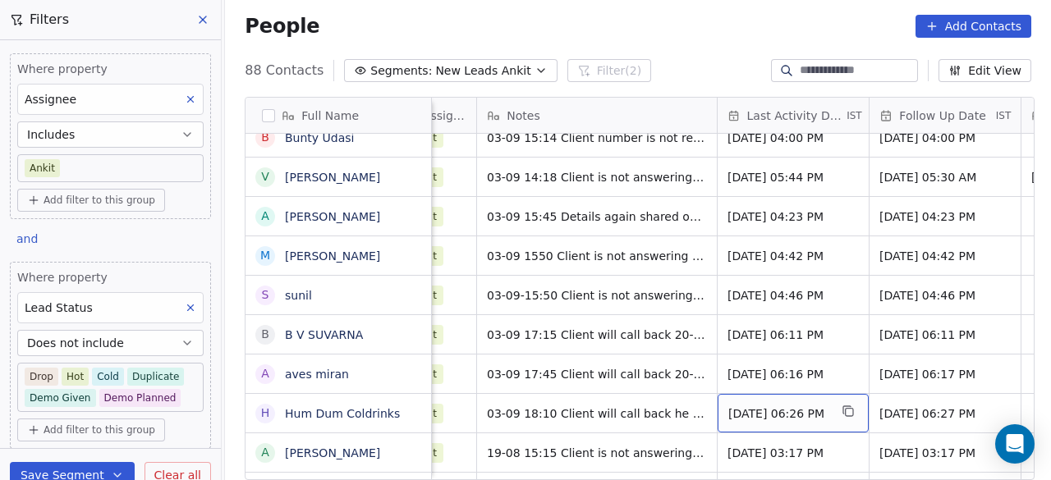
click at [777, 408] on span "[DATE] 06:26 PM" at bounding box center [778, 414] width 100 height 16
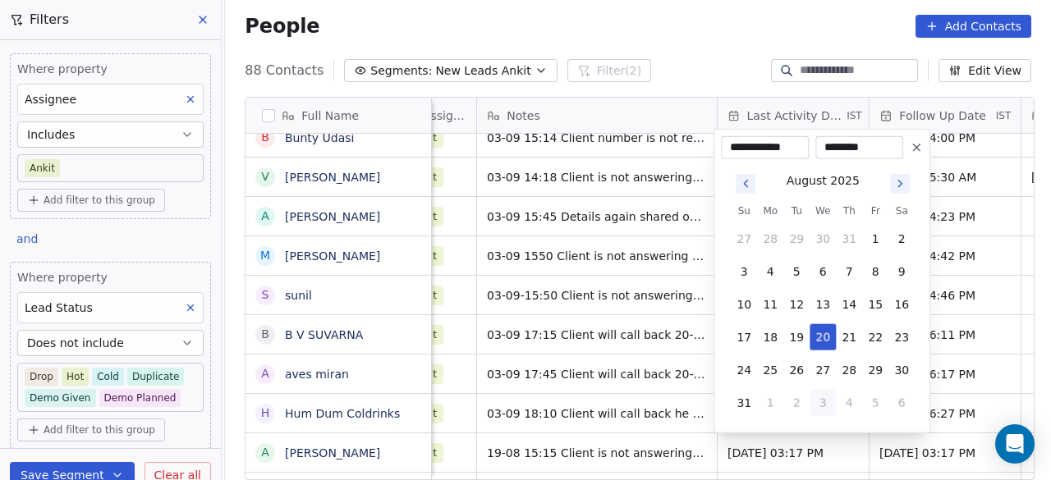
click at [894, 185] on icon "Go to next month" at bounding box center [899, 183] width 13 height 13
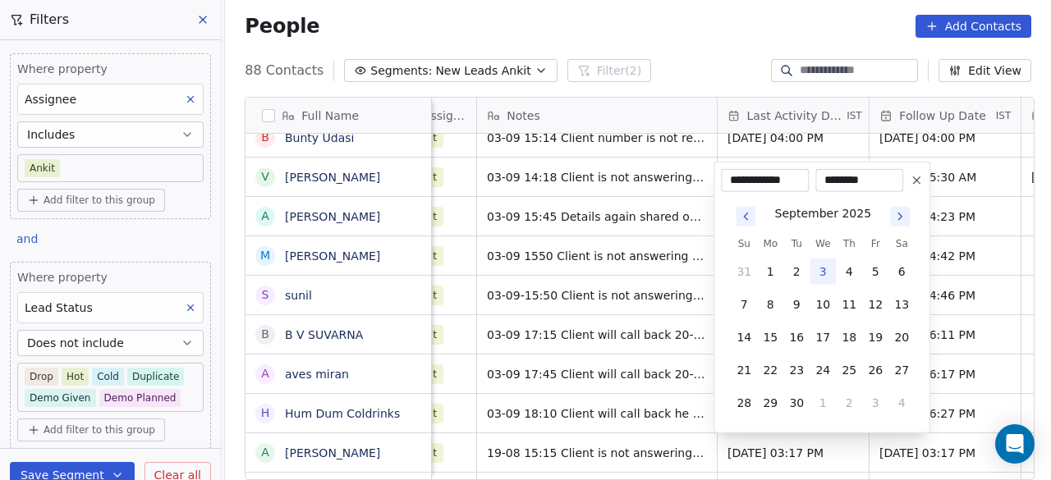
click at [823, 273] on button "3" at bounding box center [822, 272] width 26 height 26
type input "**********"
click at [805, 444] on html "On2Cook India Pvt. Ltd. Contacts People Marketing Workflows Campaigns Sales Pip…" at bounding box center [525, 240] width 1051 height 480
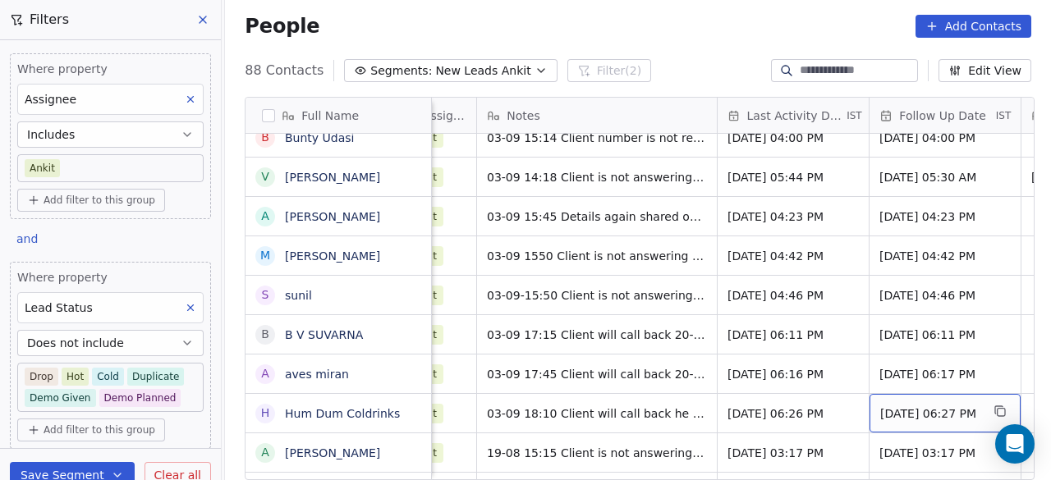
click at [884, 415] on span "[DATE] 06:27 PM" at bounding box center [930, 414] width 100 height 16
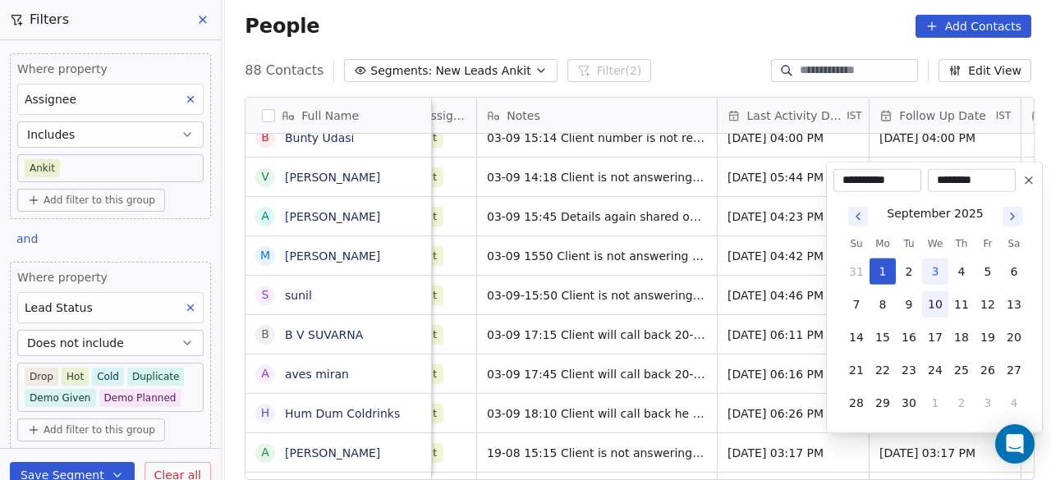
click at [934, 305] on button "10" at bounding box center [935, 304] width 26 height 26
type input "**********"
click at [777, 415] on html "On2Cook India Pvt. Ltd. Contacts People Marketing Workflows Campaigns Sales Pip…" at bounding box center [525, 240] width 1051 height 480
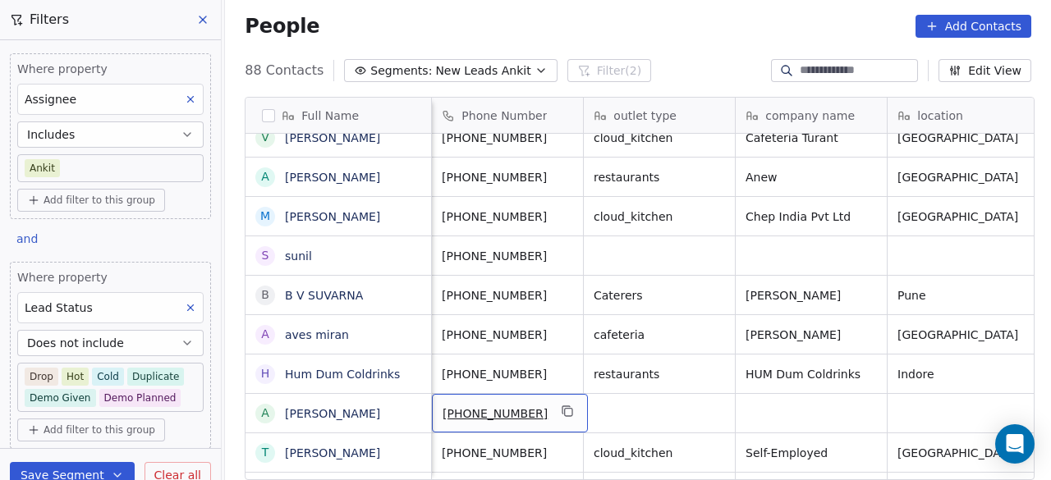
scroll to position [0, 0]
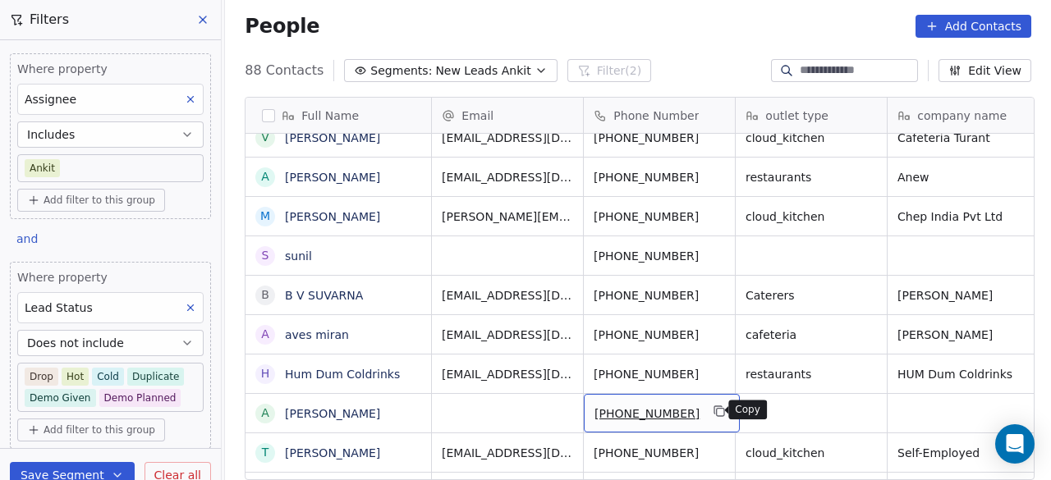
click at [715, 412] on icon "grid" at bounding box center [719, 411] width 13 height 13
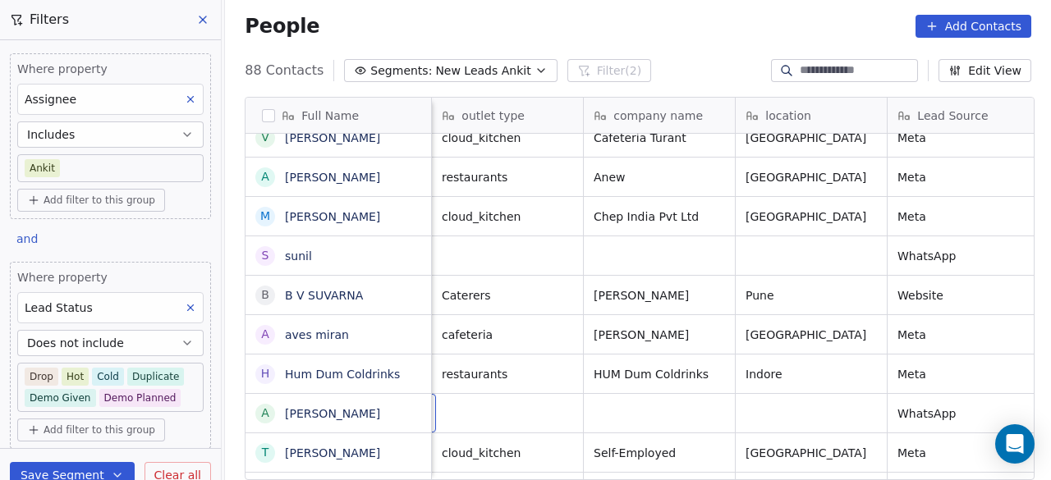
scroll to position [0, 152]
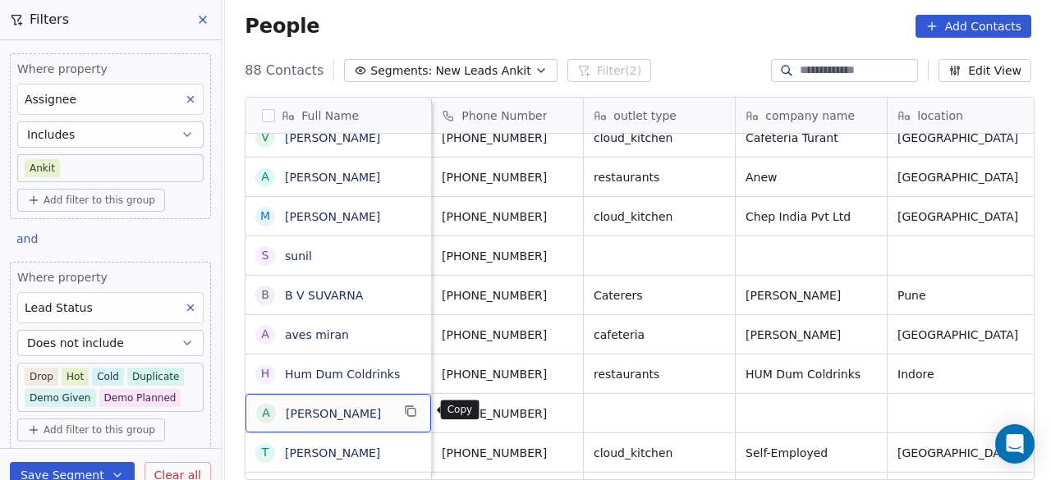
click at [417, 409] on icon "grid" at bounding box center [410, 411] width 13 height 13
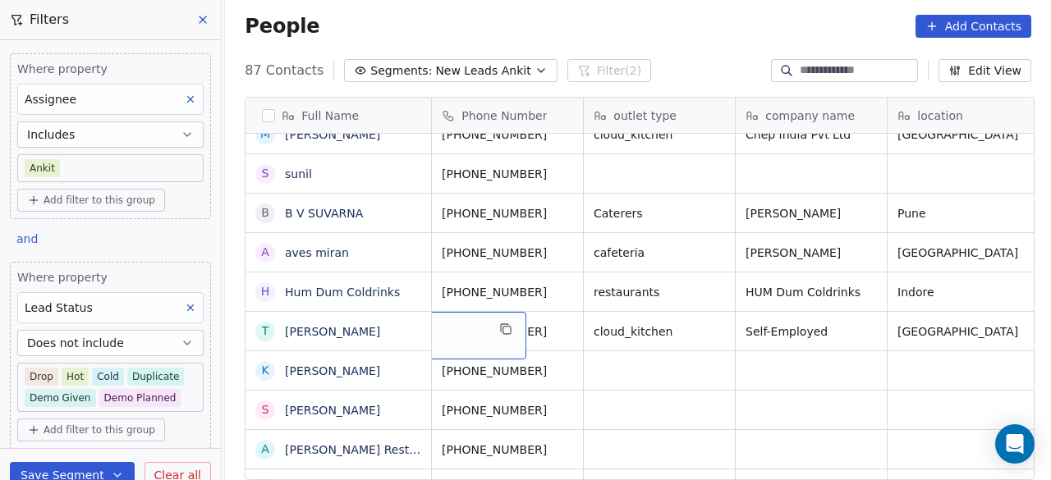
scroll to position [0, 0]
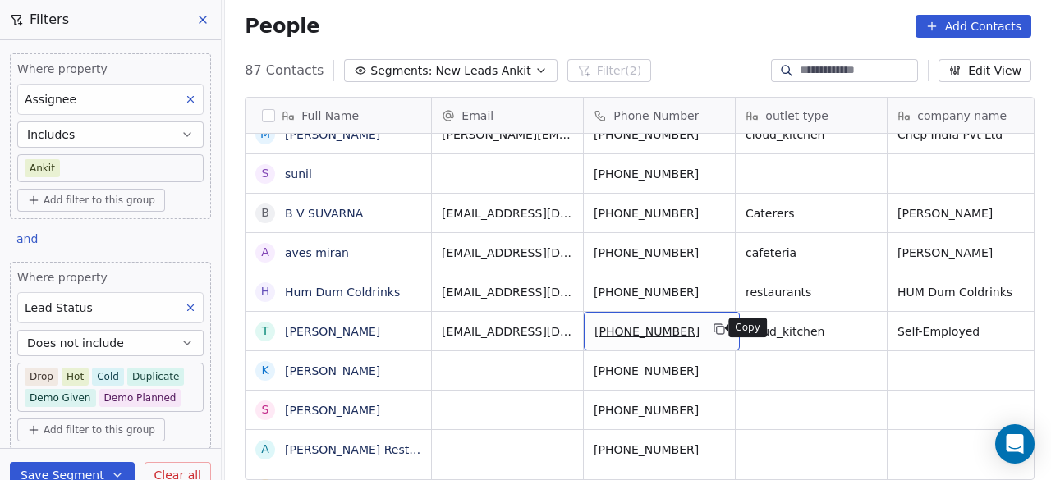
click at [719, 326] on button "grid" at bounding box center [720, 329] width 20 height 20
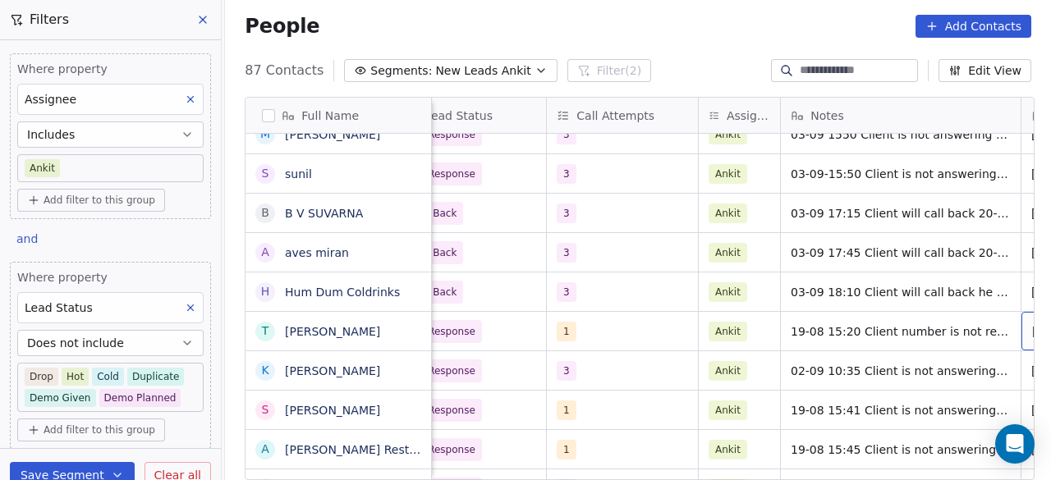
scroll to position [0, 1404]
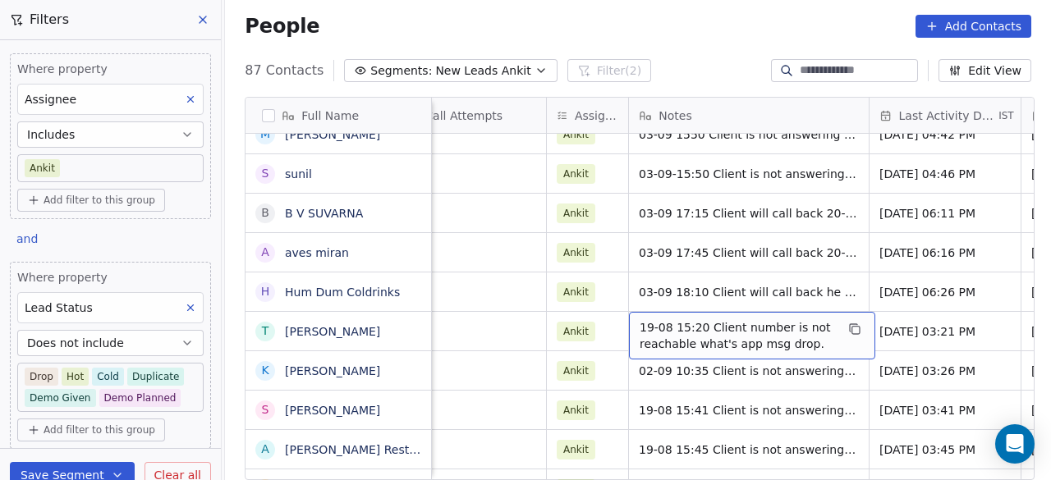
click at [639, 331] on span "19-08 15:20 Client number is not reachable what's app msg drop." at bounding box center [736, 335] width 195 height 33
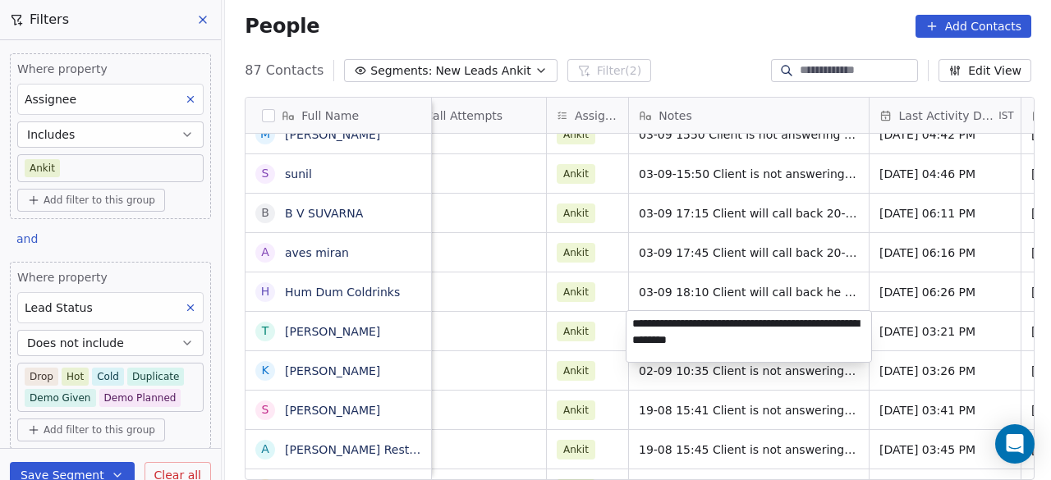
click at [633, 319] on textarea "**********" at bounding box center [748, 336] width 245 height 51
type textarea "**********"
click at [489, 337] on html "On2Cook India Pvt. Ltd. Contacts People Marketing Workflows Campaigns Sales Pip…" at bounding box center [525, 240] width 1051 height 480
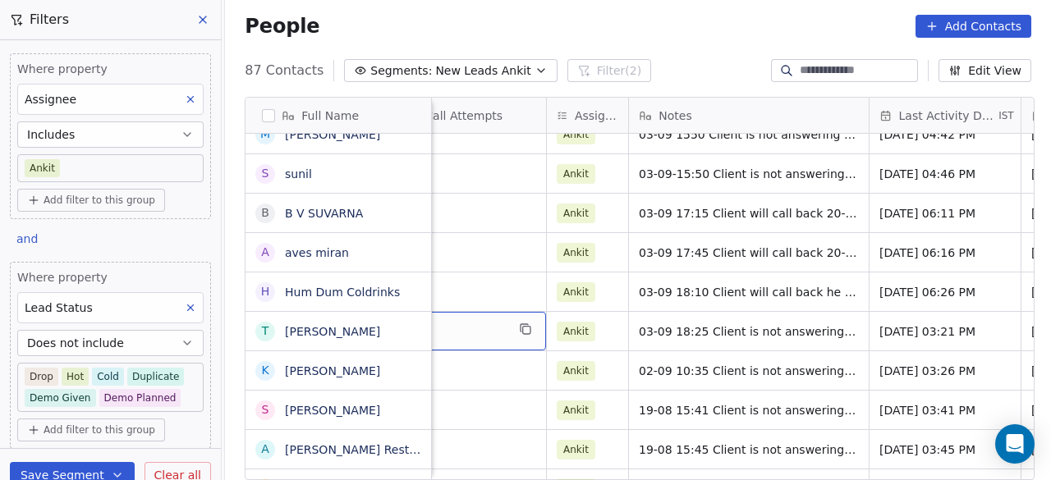
scroll to position [0, 1367]
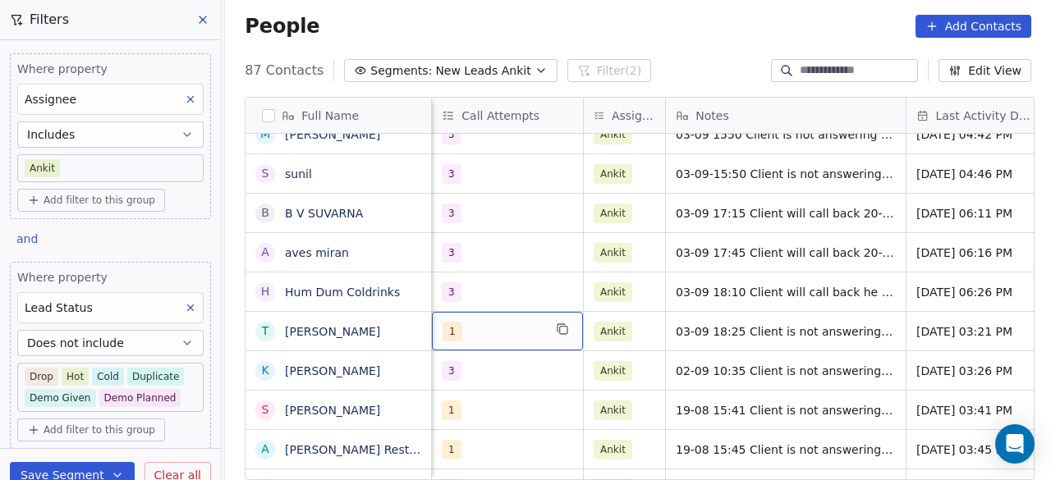
click at [481, 335] on div "1" at bounding box center [492, 332] width 100 height 20
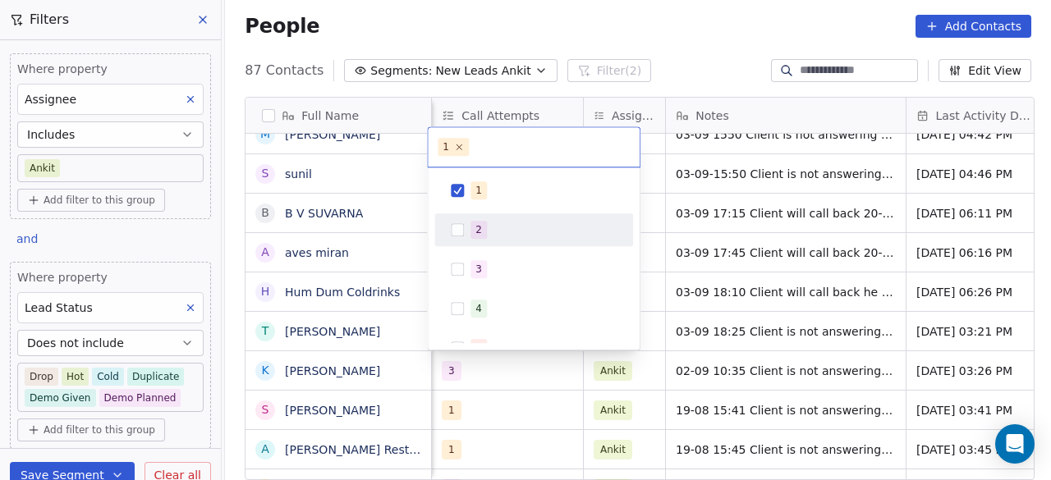
click at [476, 234] on div "2" at bounding box center [478, 229] width 7 height 15
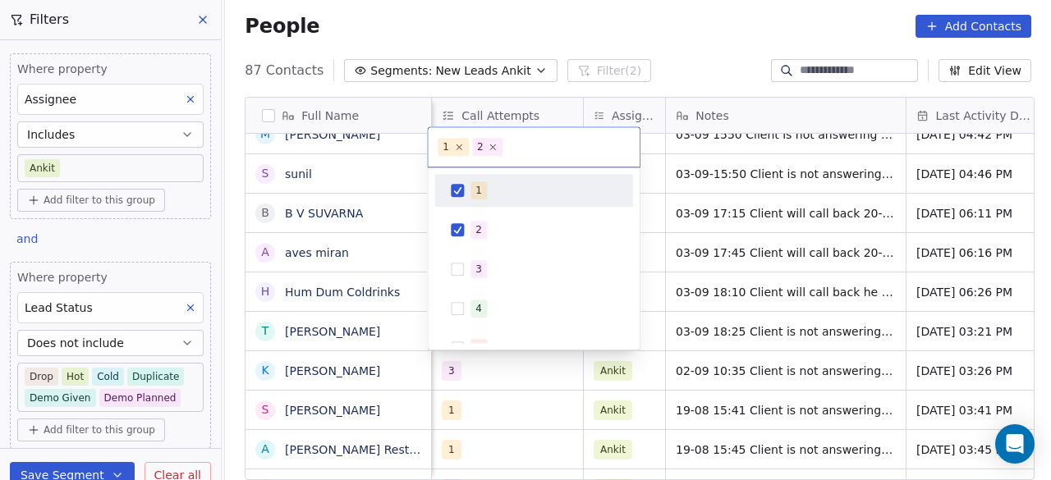
click at [453, 182] on div "1" at bounding box center [534, 190] width 186 height 26
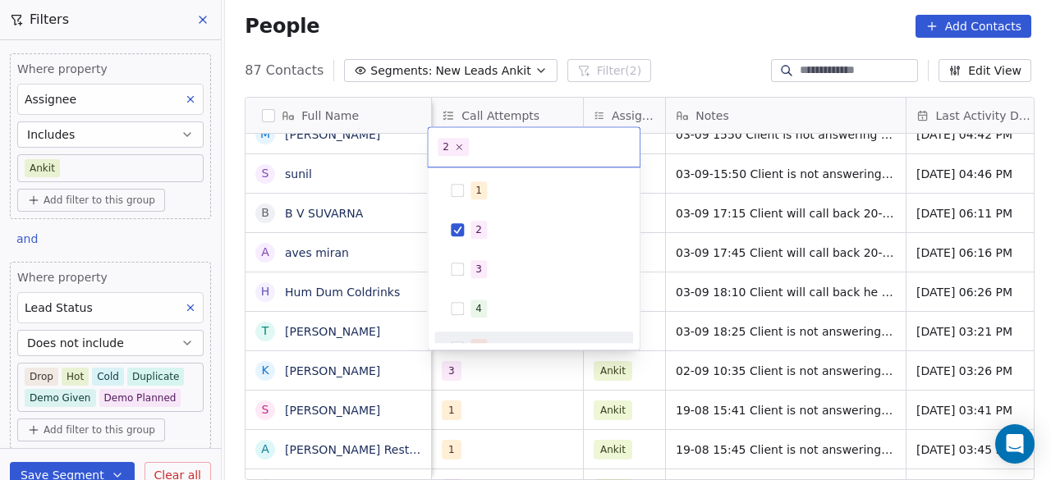
click at [479, 374] on html "On2Cook India Pvt. Ltd. Contacts People Marketing Workflows Campaigns Sales Pip…" at bounding box center [525, 240] width 1051 height 480
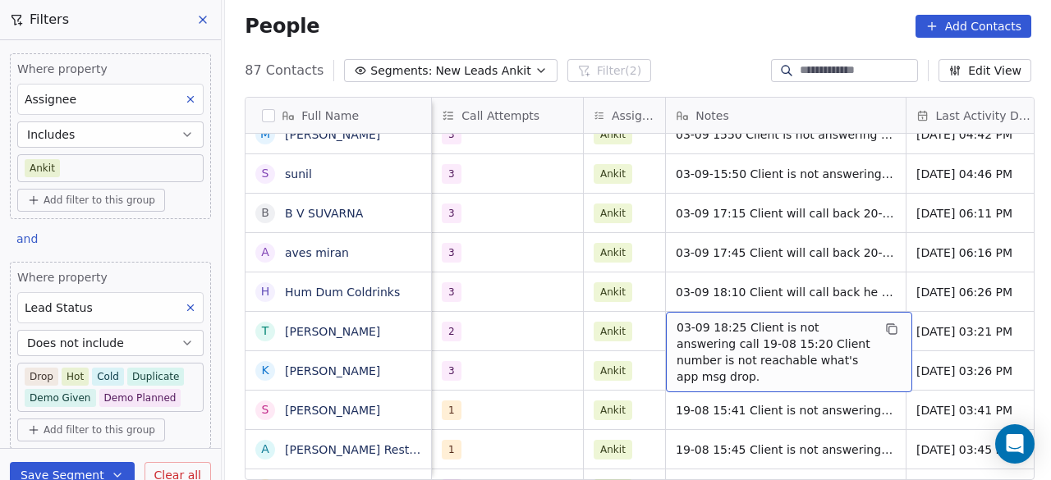
scroll to position [0, 1404]
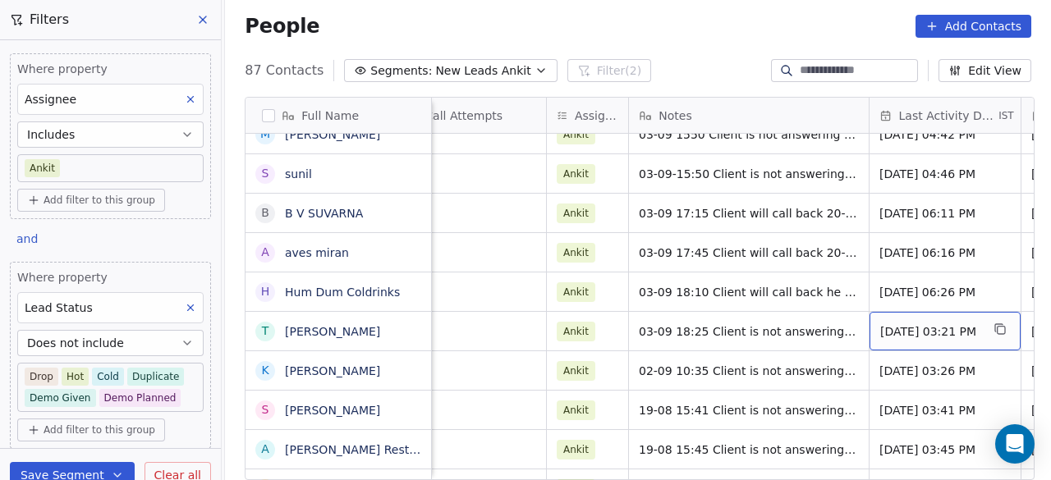
click at [897, 332] on span "[DATE] 03:21 PM" at bounding box center [930, 331] width 100 height 16
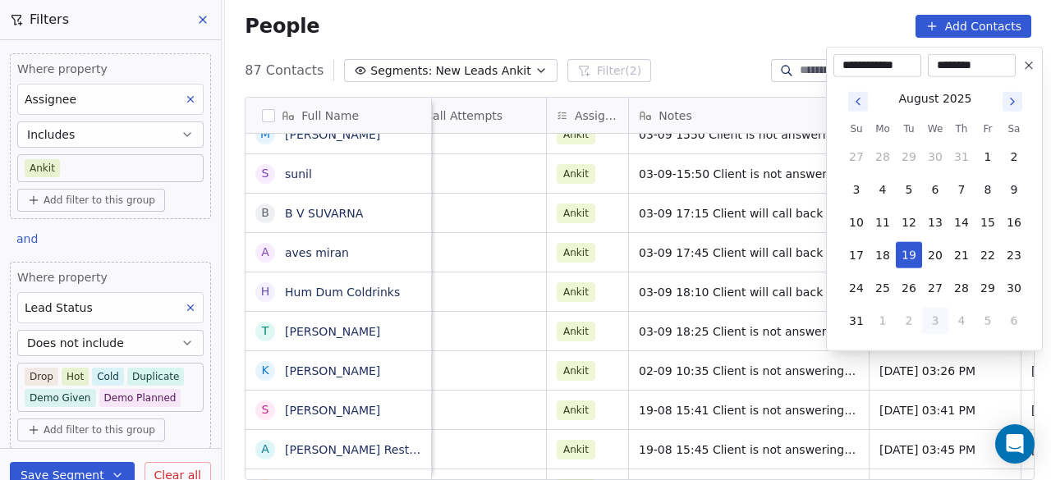
click at [1015, 98] on icon "Go to next month" at bounding box center [1012, 101] width 13 height 13
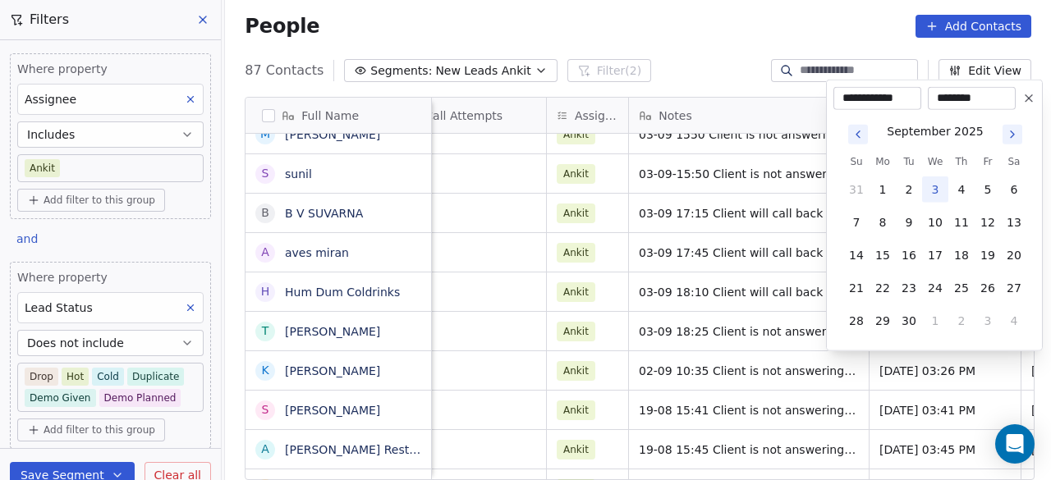
click at [945, 181] on button "3" at bounding box center [935, 189] width 26 height 26
type input "**********"
click at [745, 380] on html "On2Cook India Pvt. Ltd. Contacts People Marketing Workflows Campaigns Sales Pip…" at bounding box center [525, 240] width 1051 height 480
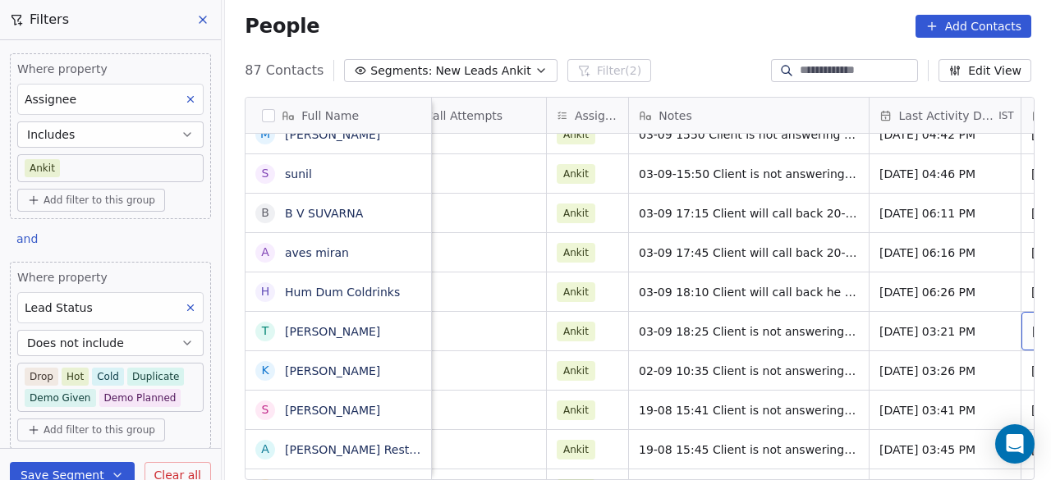
scroll to position [0, 1556]
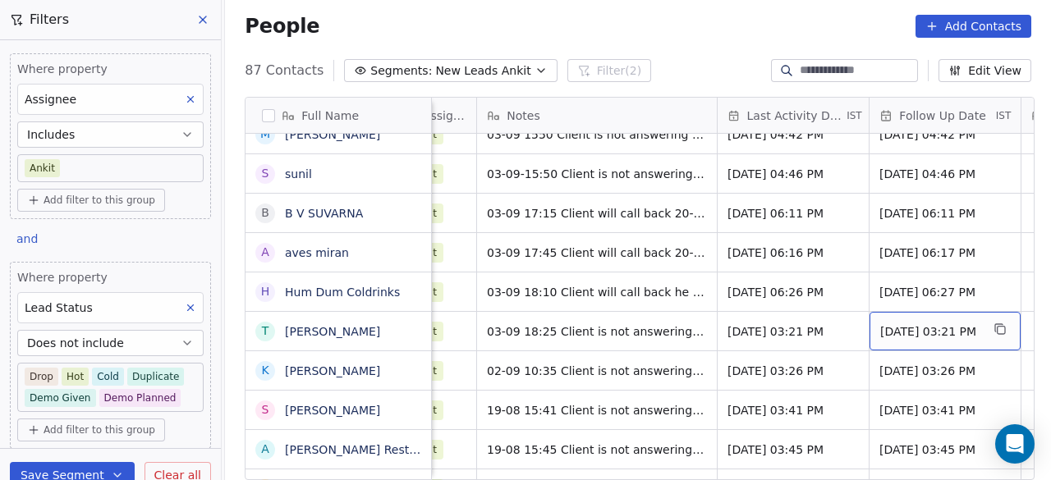
click at [911, 323] on span "[DATE] 03:21 PM" at bounding box center [930, 331] width 100 height 16
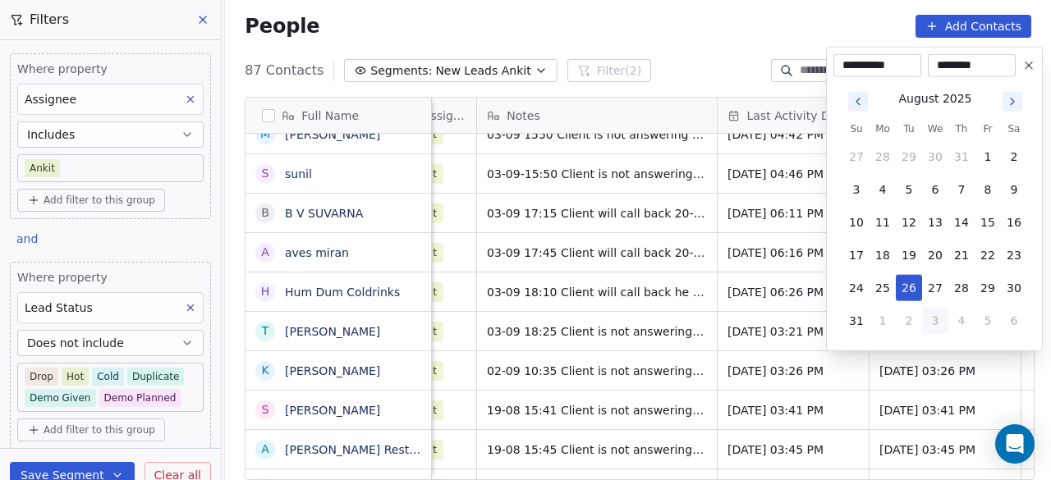
click at [1016, 108] on button "Go to next month" at bounding box center [1012, 102] width 20 height 20
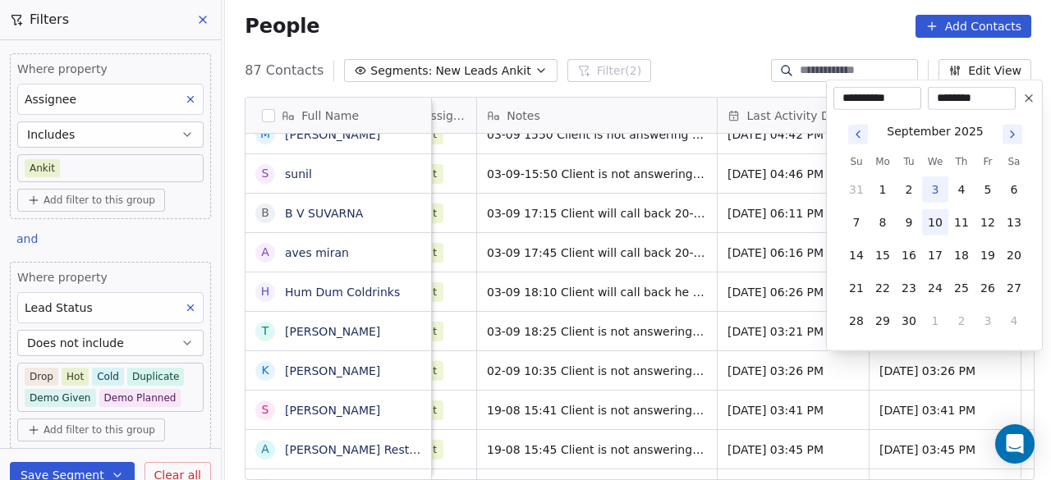
click at [935, 220] on button "10" at bounding box center [935, 222] width 26 height 26
type input "**********"
click at [773, 374] on html "On2Cook India Pvt. Ltd. Contacts People Marketing Workflows Campaigns Sales Pip…" at bounding box center [525, 240] width 1051 height 480
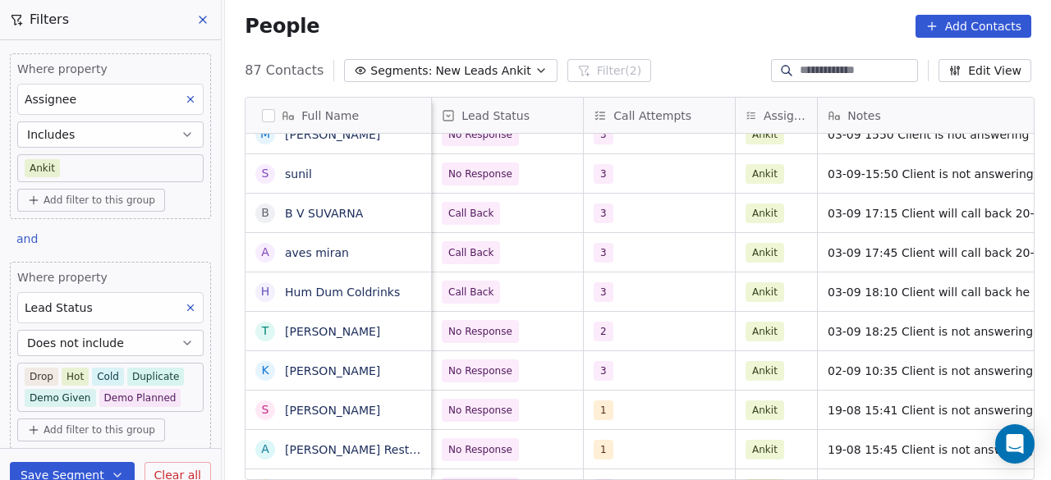
scroll to position [0, 1063]
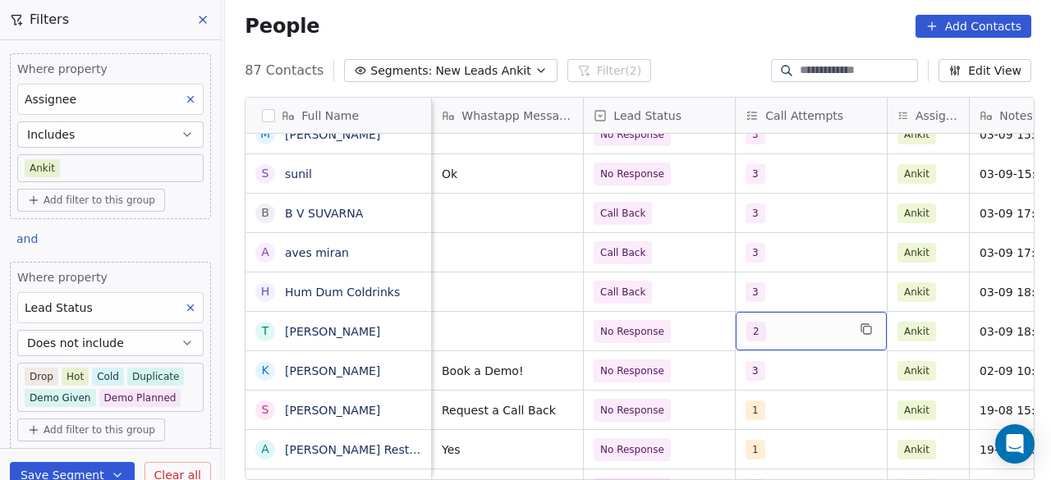
click at [803, 326] on div "2" at bounding box center [796, 332] width 100 height 20
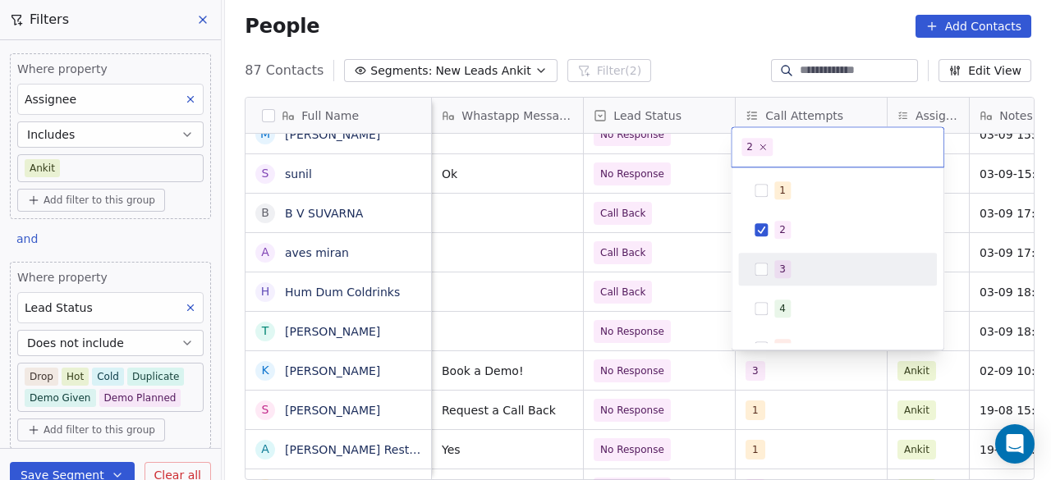
click at [784, 274] on div "3" at bounding box center [782, 269] width 7 height 15
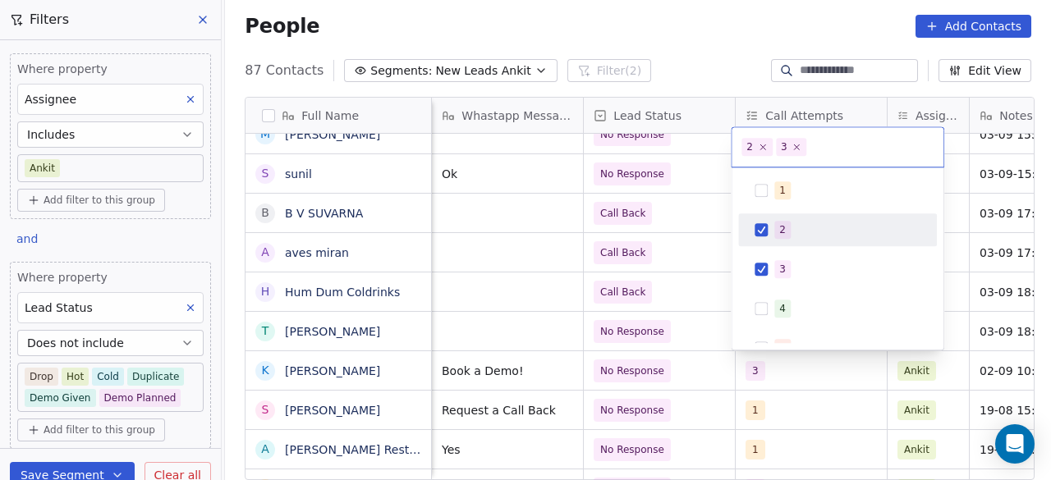
click at [768, 232] on div "2" at bounding box center [838, 230] width 186 height 26
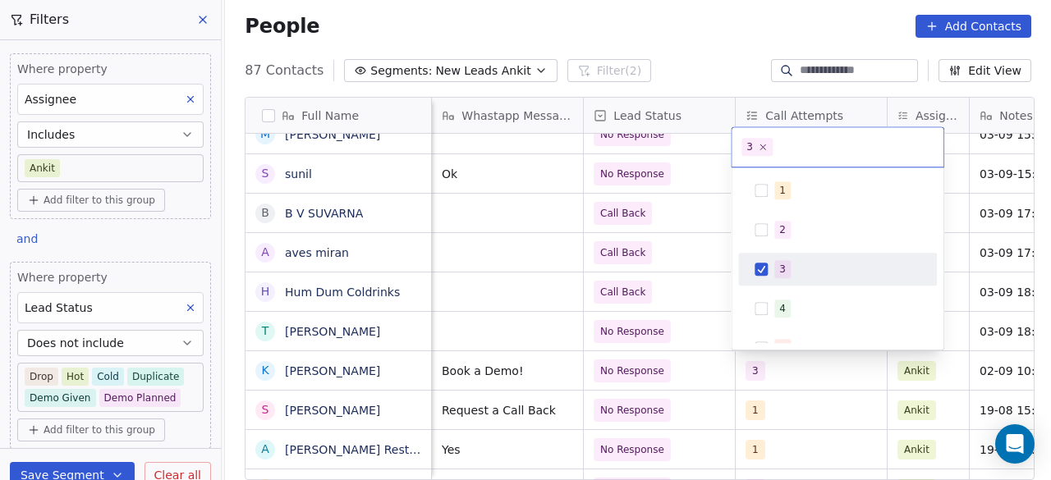
click at [711, 333] on html "On2Cook India Pvt. Ltd. Contacts People Marketing Workflows Campaigns Sales Pip…" at bounding box center [525, 240] width 1051 height 480
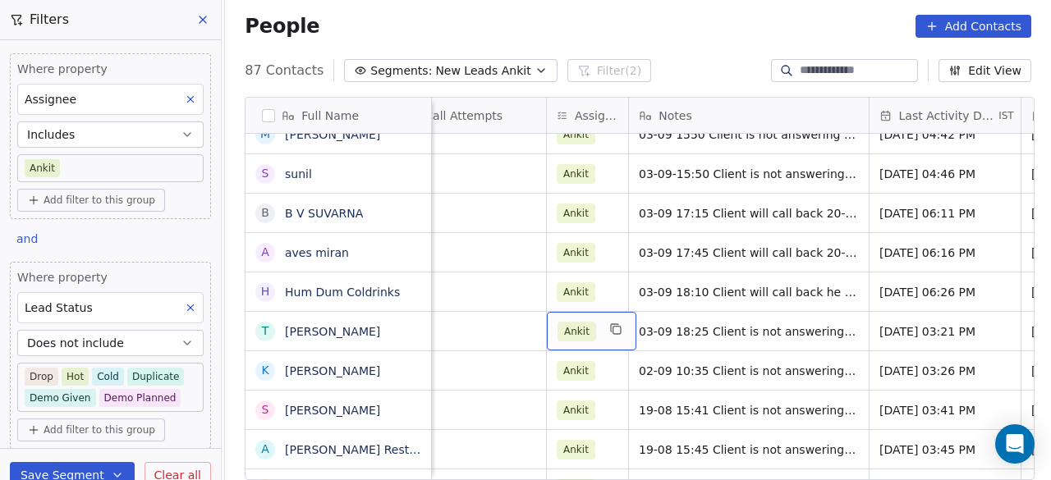
scroll to position [0, 1367]
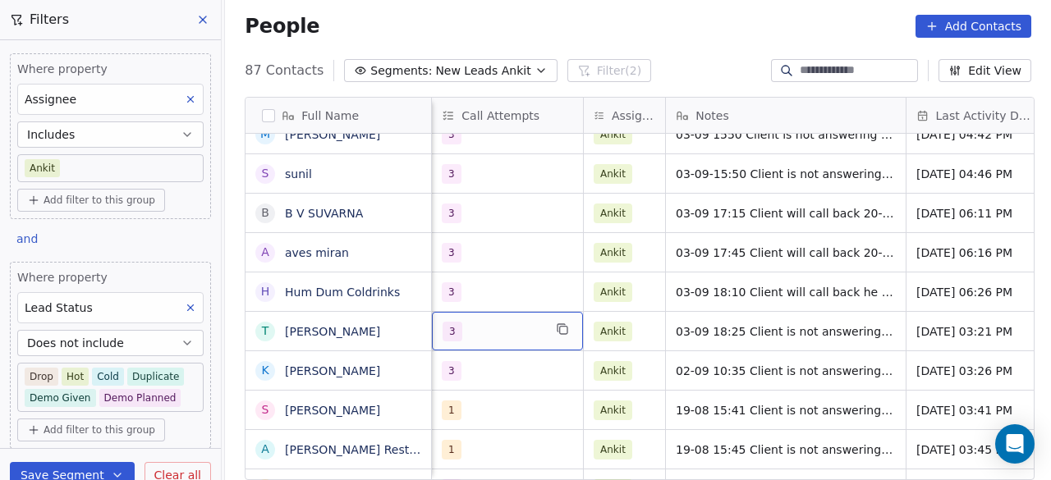
click at [474, 334] on div "3" at bounding box center [492, 332] width 100 height 20
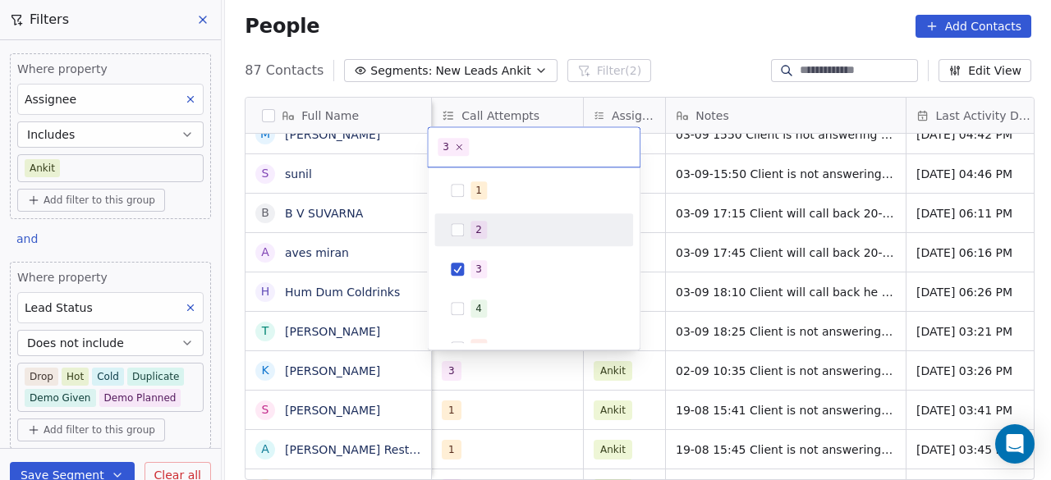
click at [467, 224] on div "2" at bounding box center [534, 230] width 186 height 26
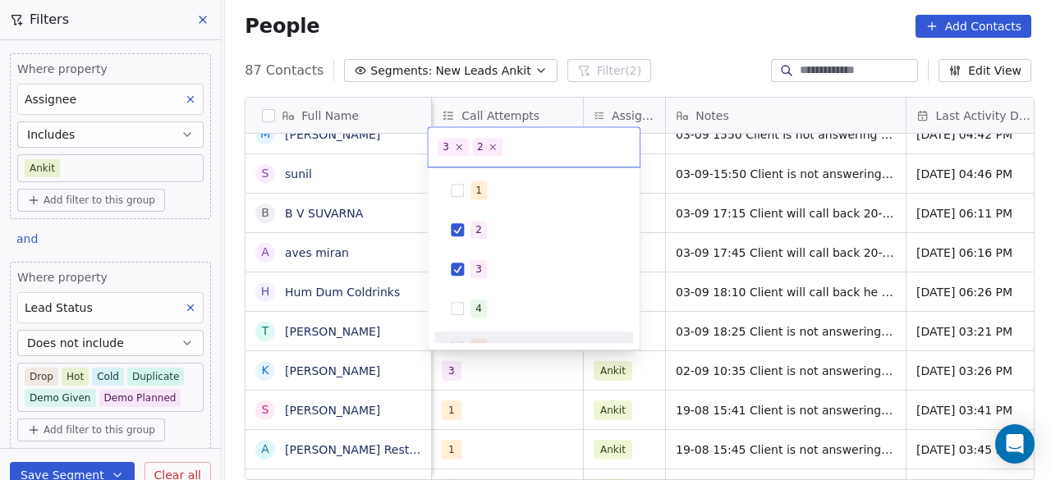
click at [514, 387] on html "On2Cook India Pvt. Ltd. Contacts People Marketing Workflows Campaigns Sales Pip…" at bounding box center [525, 240] width 1051 height 480
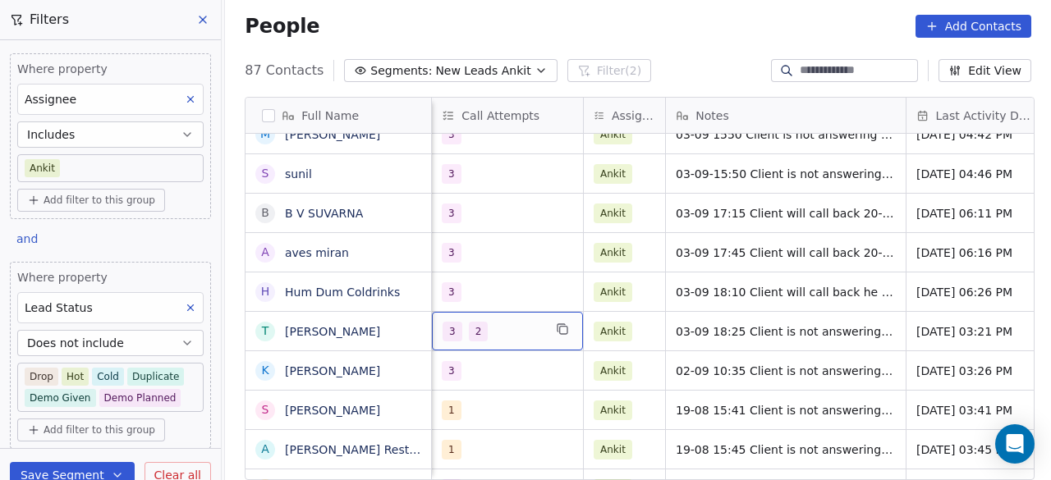
click at [506, 339] on div "3 2" at bounding box center [492, 332] width 100 height 20
click at [507, 333] on div "3 2" at bounding box center [492, 332] width 100 height 20
click at [497, 328] on div "3 2" at bounding box center [492, 332] width 100 height 20
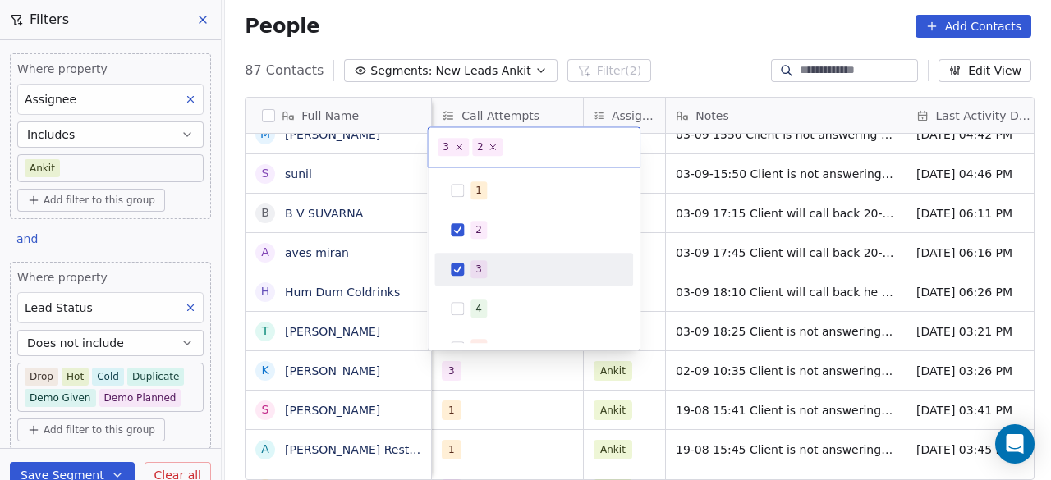
click at [460, 268] on button "Suggestions" at bounding box center [457, 269] width 13 height 13
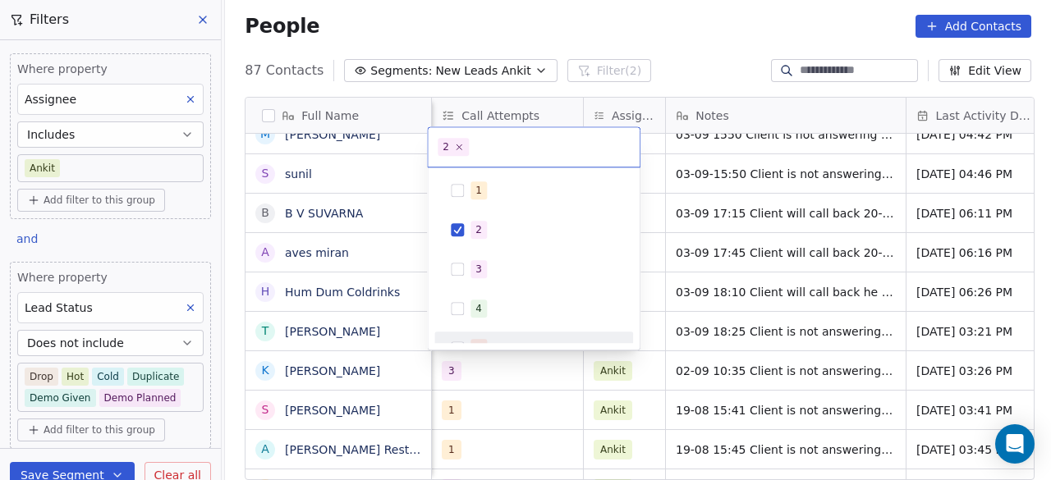
click at [511, 377] on html "On2Cook India Pvt. Ltd. Contacts People Marketing Workflows Campaigns Sales Pip…" at bounding box center [525, 240] width 1051 height 480
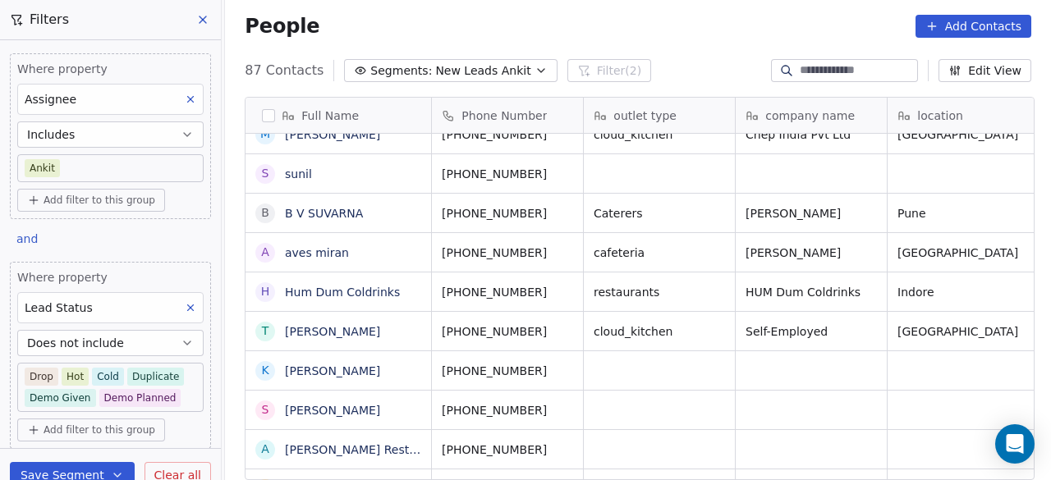
scroll to position [0, 0]
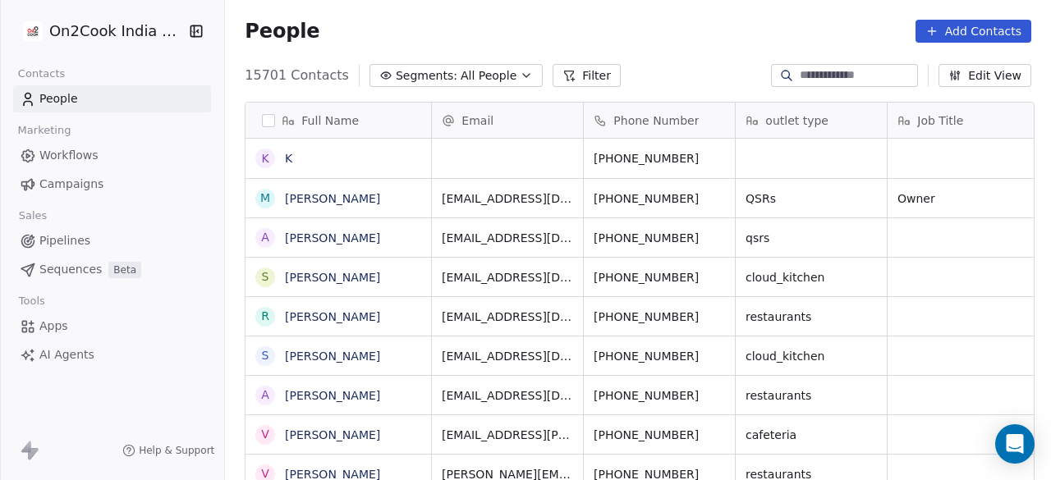
scroll to position [410, 816]
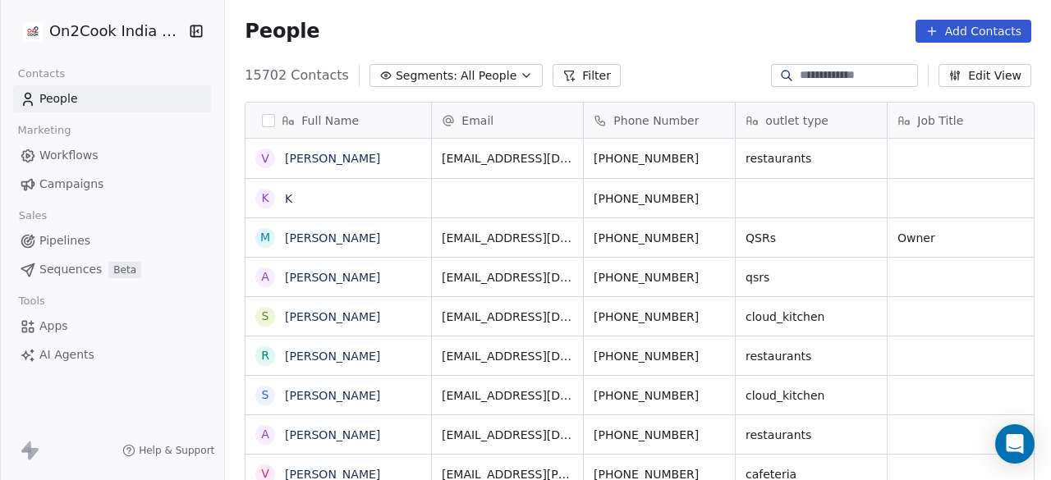
click at [804, 76] on input at bounding box center [857, 75] width 115 height 16
paste input "**********"
type input "**********"
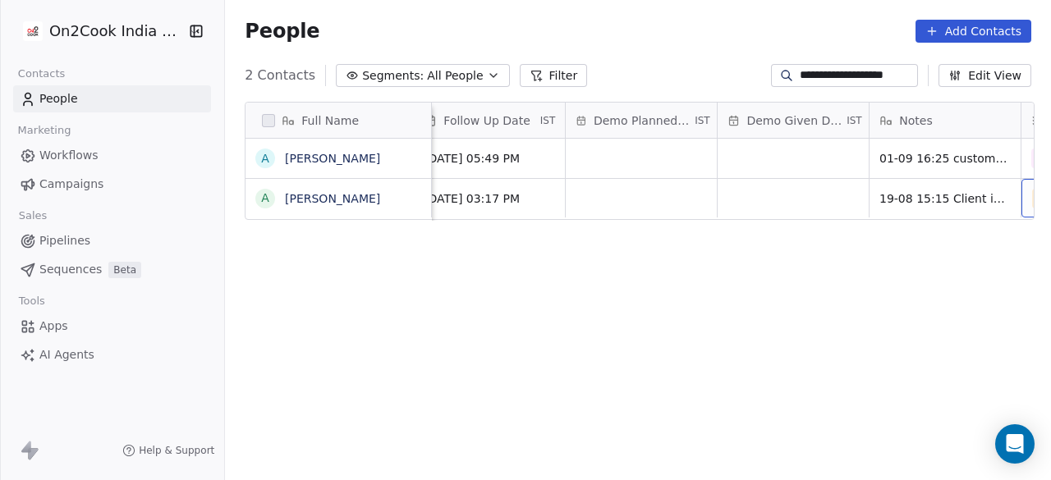
scroll to position [0, 2752]
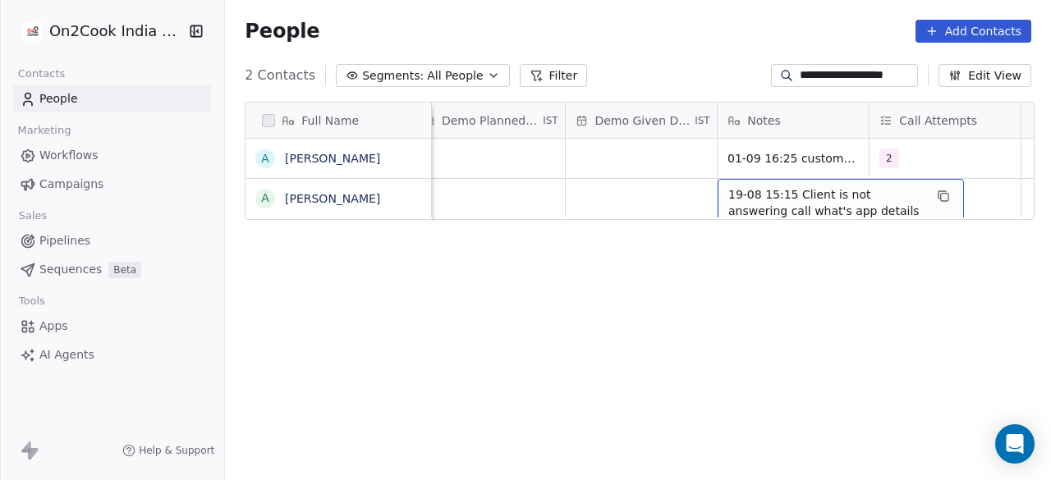
click at [724, 199] on div "19-08 15:15 Client is not answering call what's app details shared." at bounding box center [840, 211] width 246 height 64
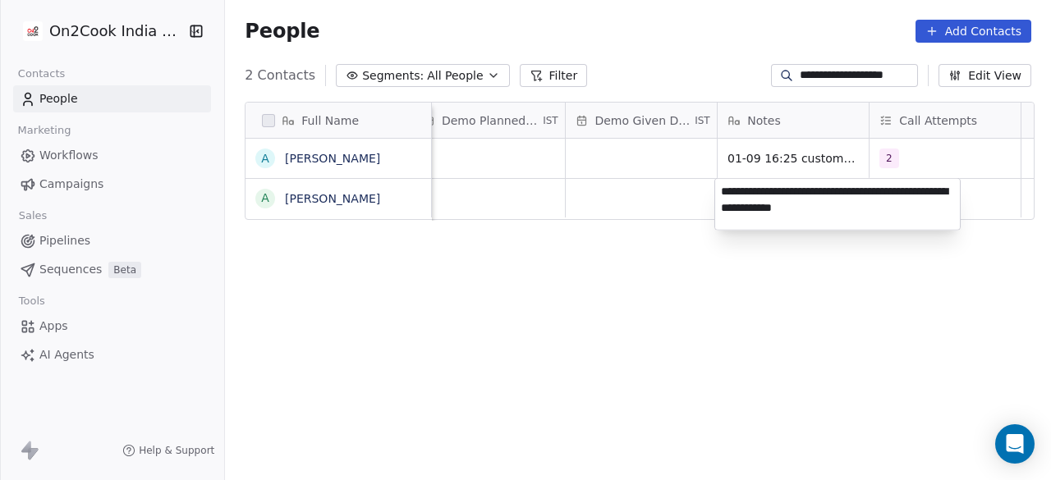
click at [721, 190] on textarea "**********" at bounding box center [837, 204] width 245 height 51
type textarea "**********"
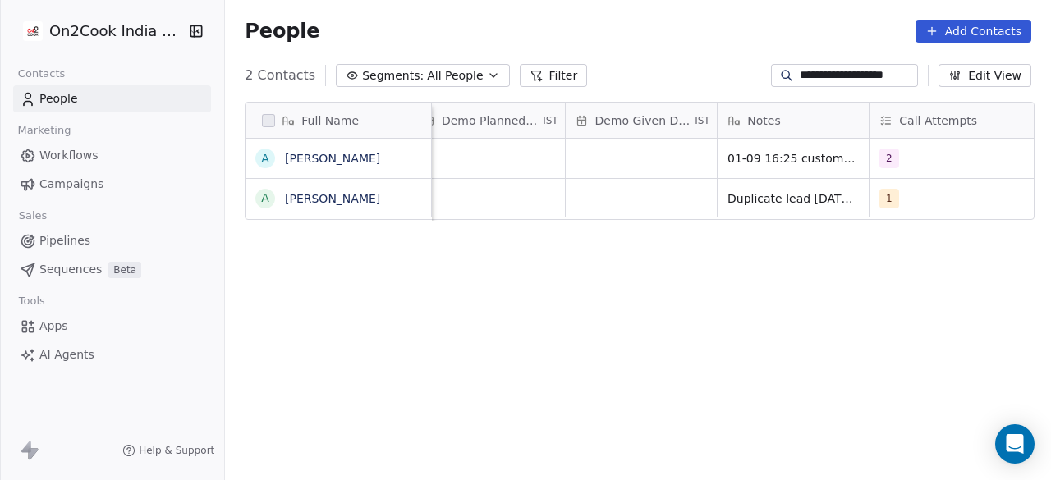
click at [634, 208] on html "**********" at bounding box center [525, 240] width 1051 height 480
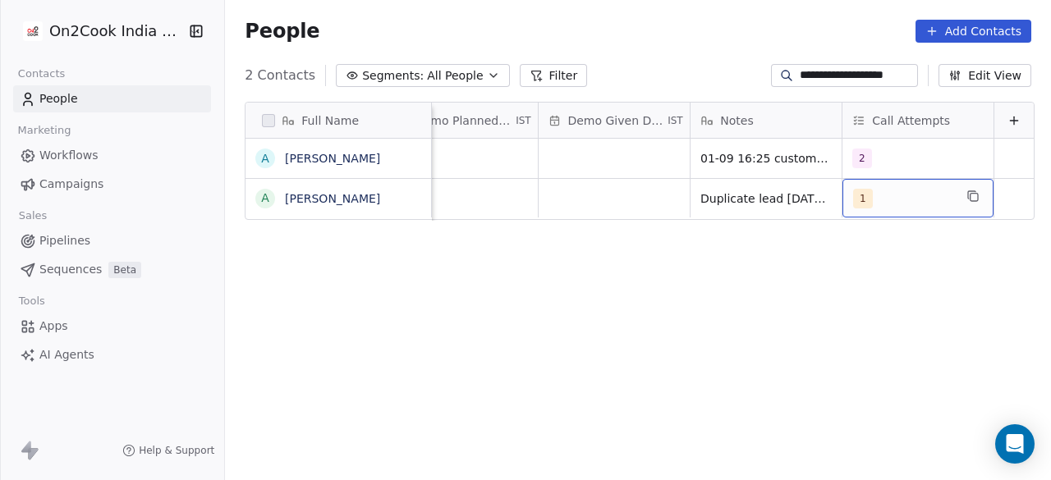
click at [868, 199] on div "1" at bounding box center [903, 199] width 100 height 20
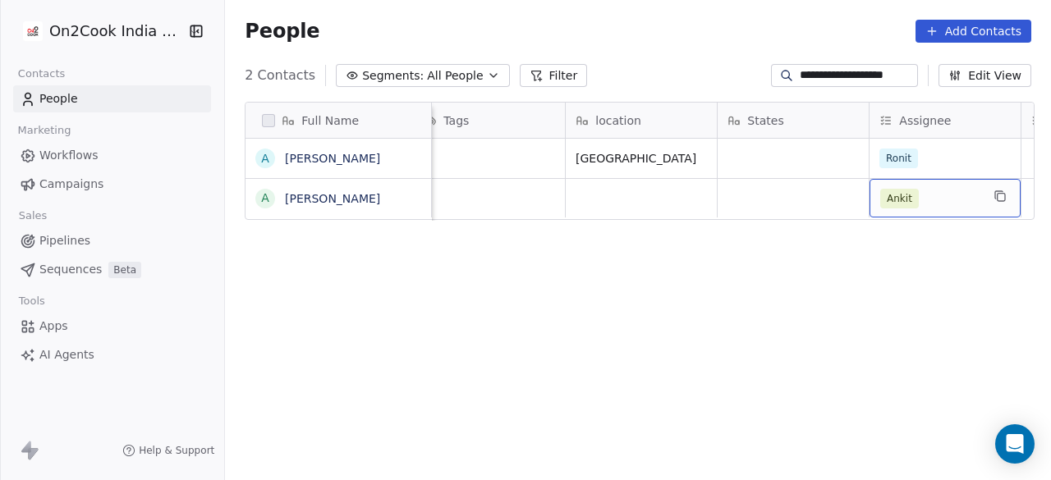
scroll to position [0, 1385]
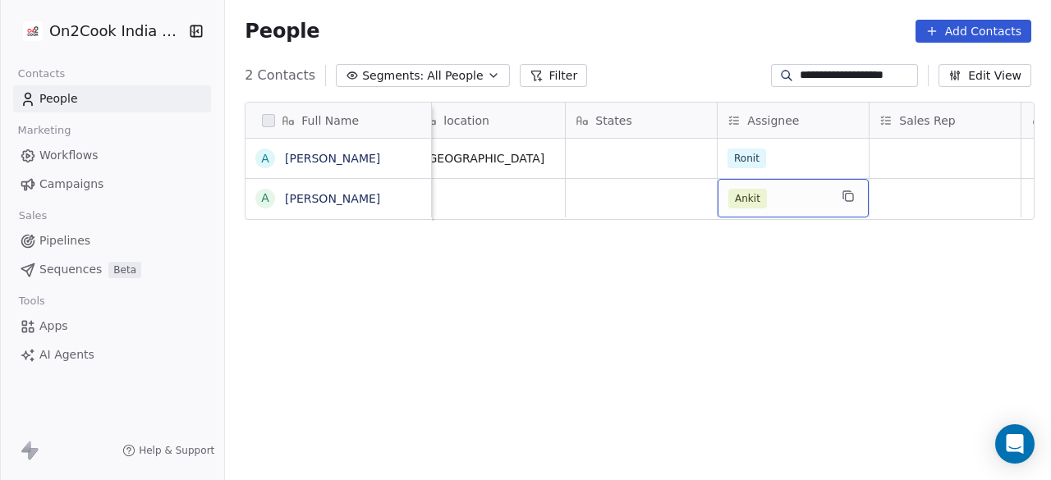
click at [789, 198] on div "Ankit" at bounding box center [778, 199] width 100 height 20
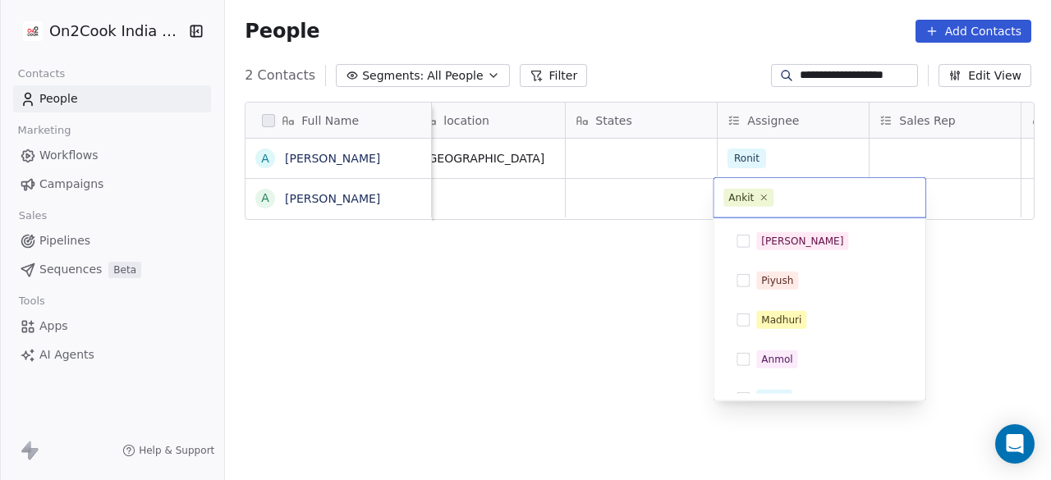
scroll to position [257, 0]
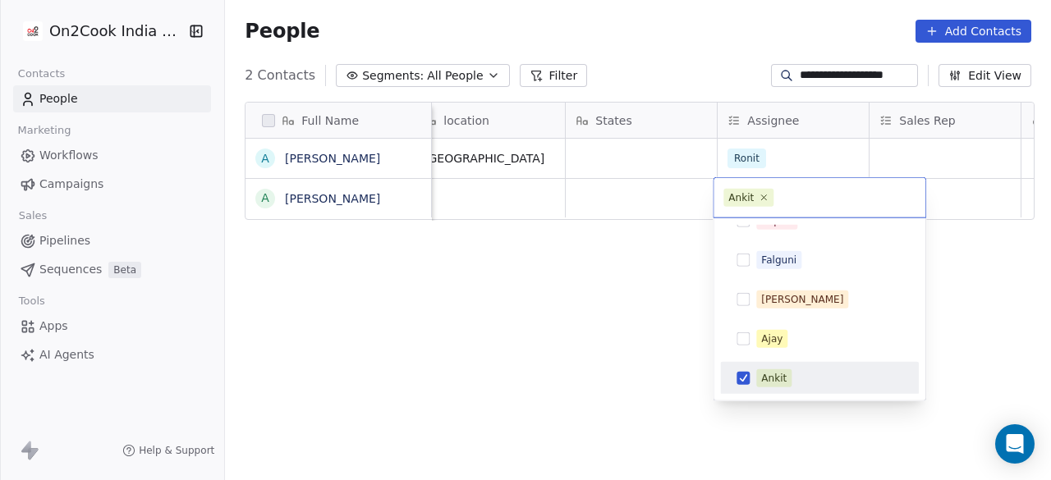
click at [917, 202] on div "Ankit" at bounding box center [819, 197] width 212 height 39
click at [951, 200] on html "**********" at bounding box center [525, 240] width 1051 height 480
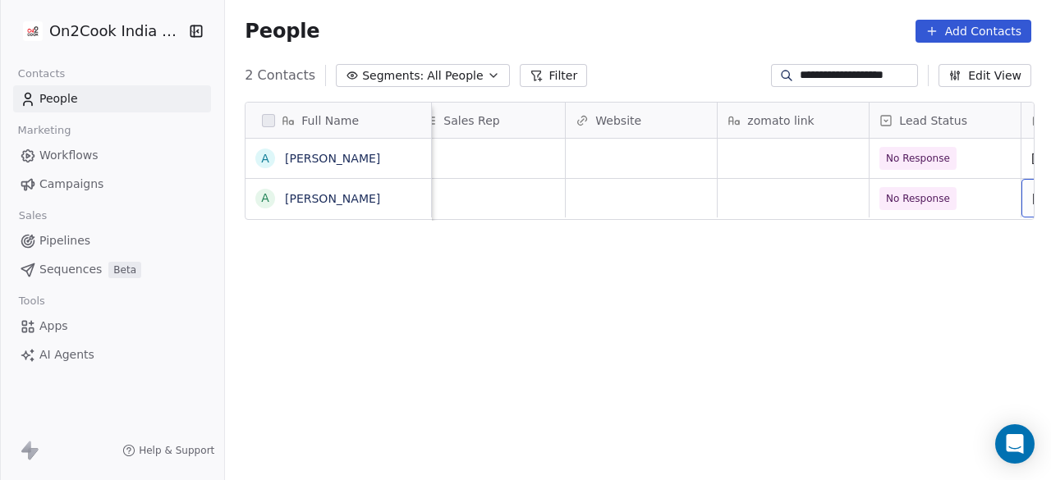
scroll to position [0, 1992]
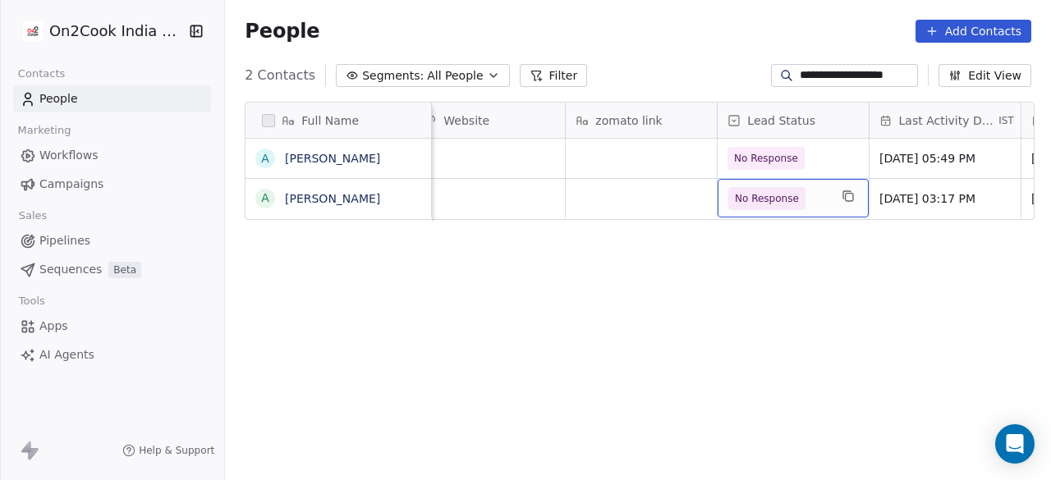
click at [814, 204] on span "No Response" at bounding box center [778, 198] width 100 height 23
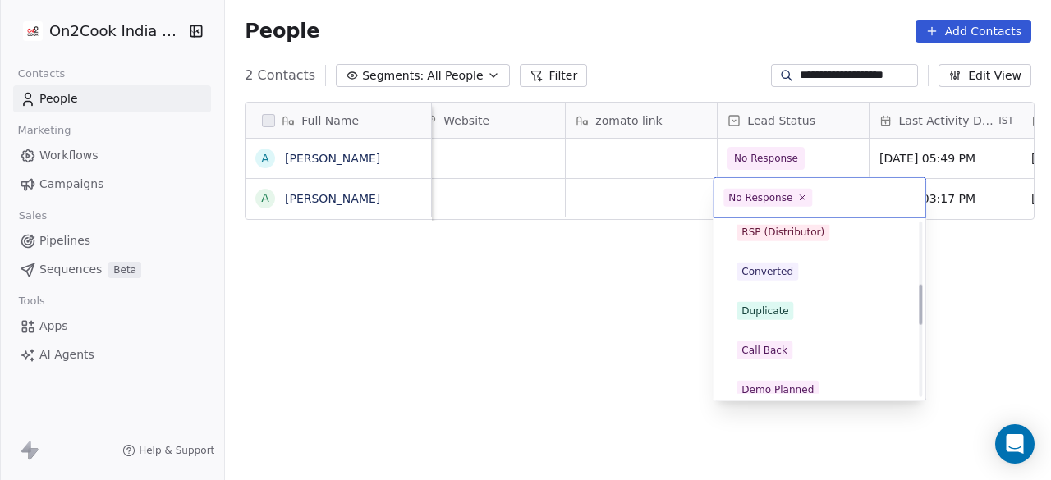
scroll to position [267, 0]
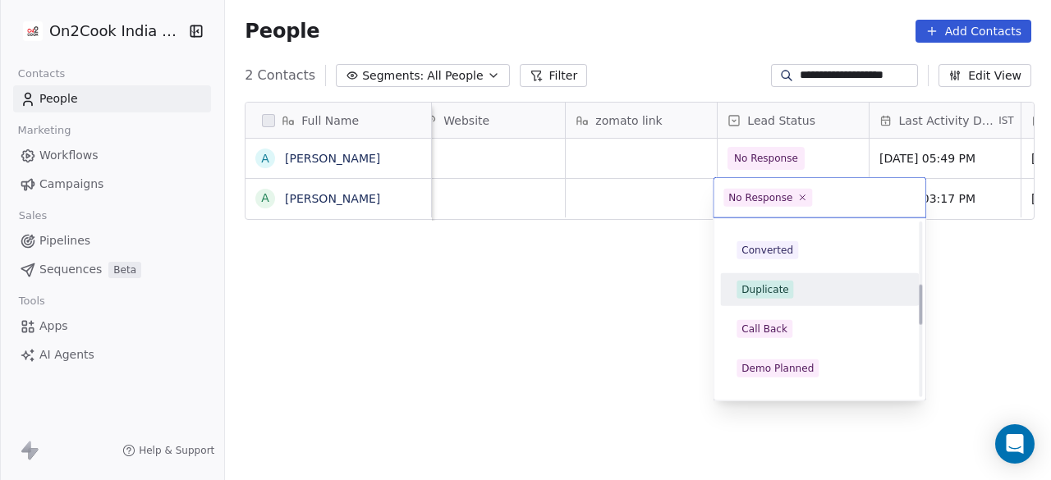
click at [794, 294] on div "Duplicate" at bounding box center [819, 290] width 166 height 18
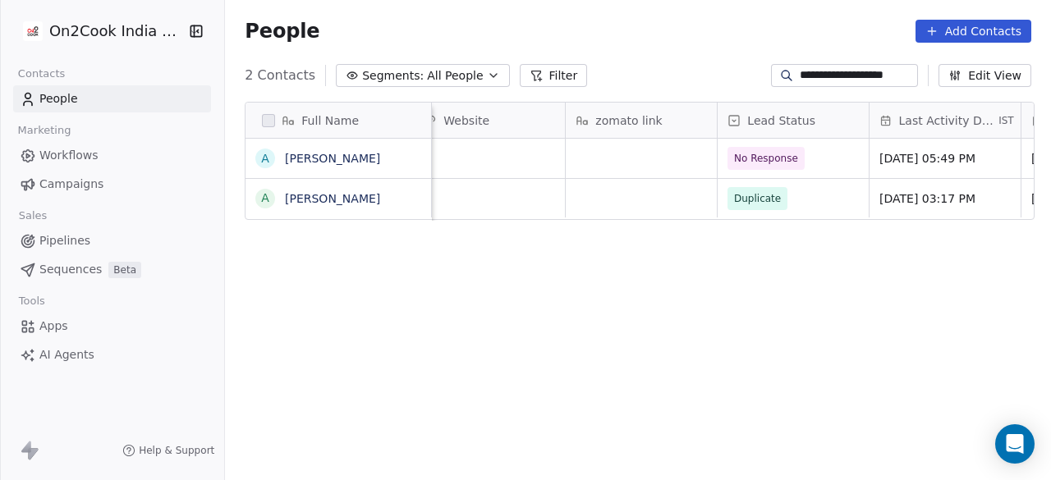
click at [655, 264] on div "Full Name A Ashvinkumar Sidhpura A Ashvinkumar Sidhpura States Assignee Sales R…" at bounding box center [638, 300] width 826 height 423
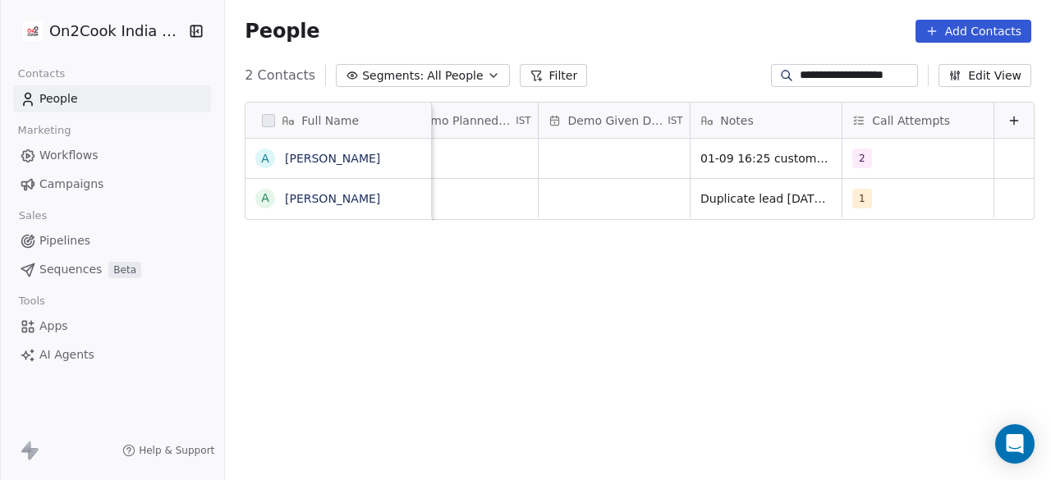
scroll to position [0, 0]
